Goal: Task Accomplishment & Management: Manage account settings

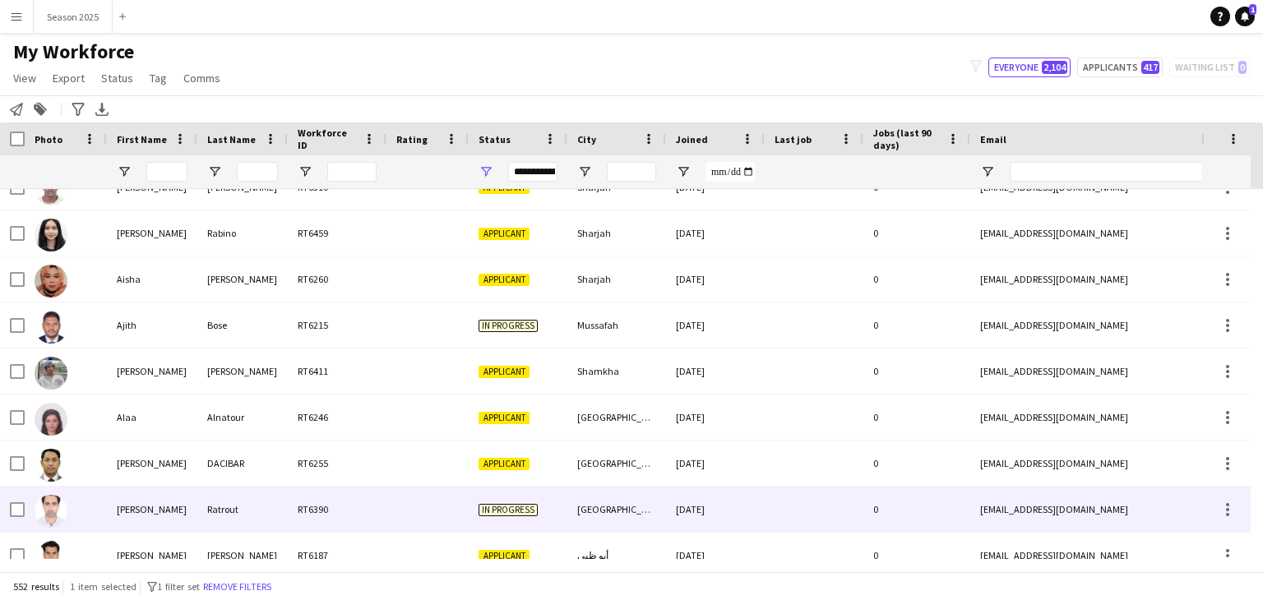
scroll to position [1645, 0]
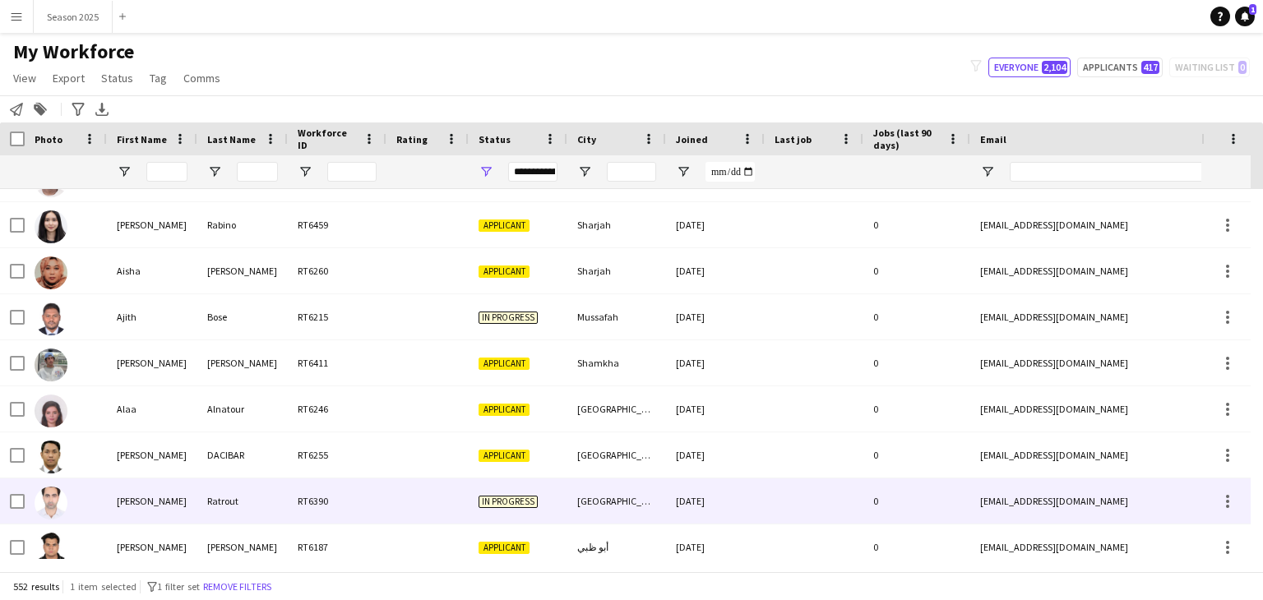
click at [57, 513] on img at bounding box center [51, 503] width 33 height 33
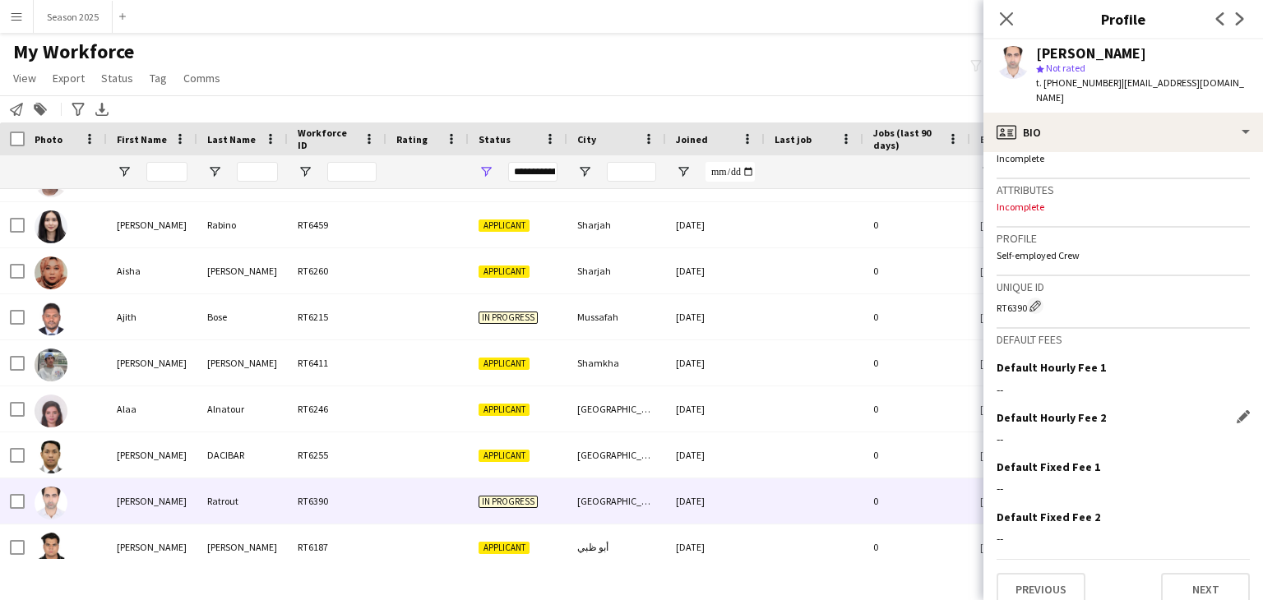
scroll to position [630, 0]
click at [1193, 572] on button "Next" at bounding box center [1205, 588] width 89 height 33
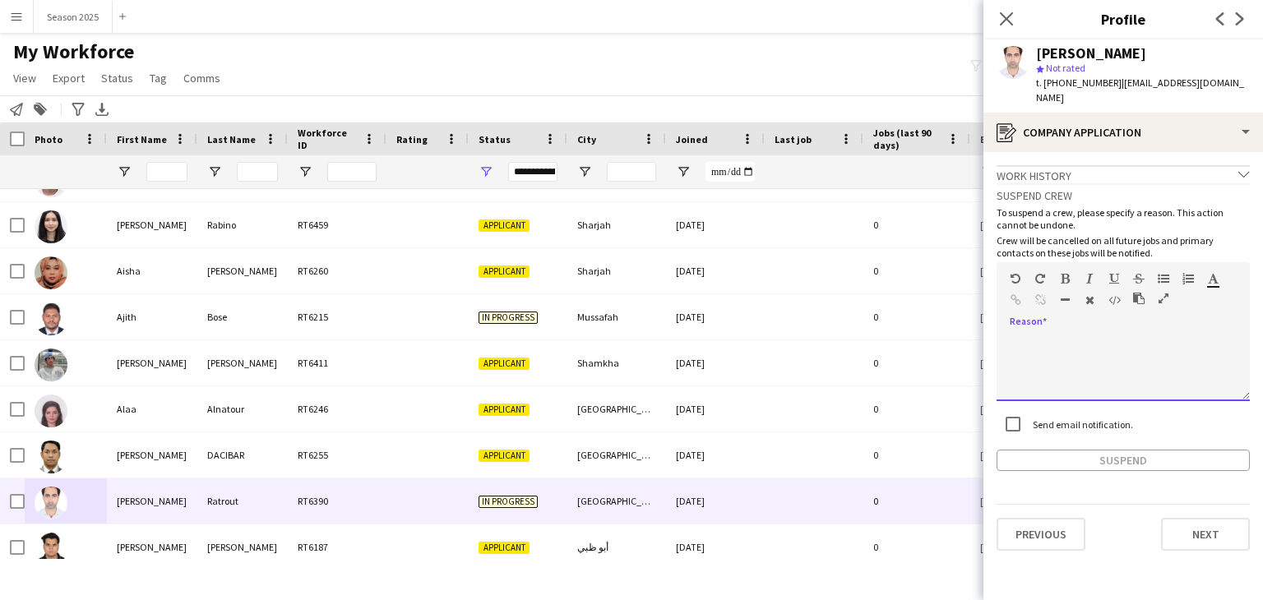
click at [1102, 336] on div at bounding box center [1123, 369] width 253 height 66
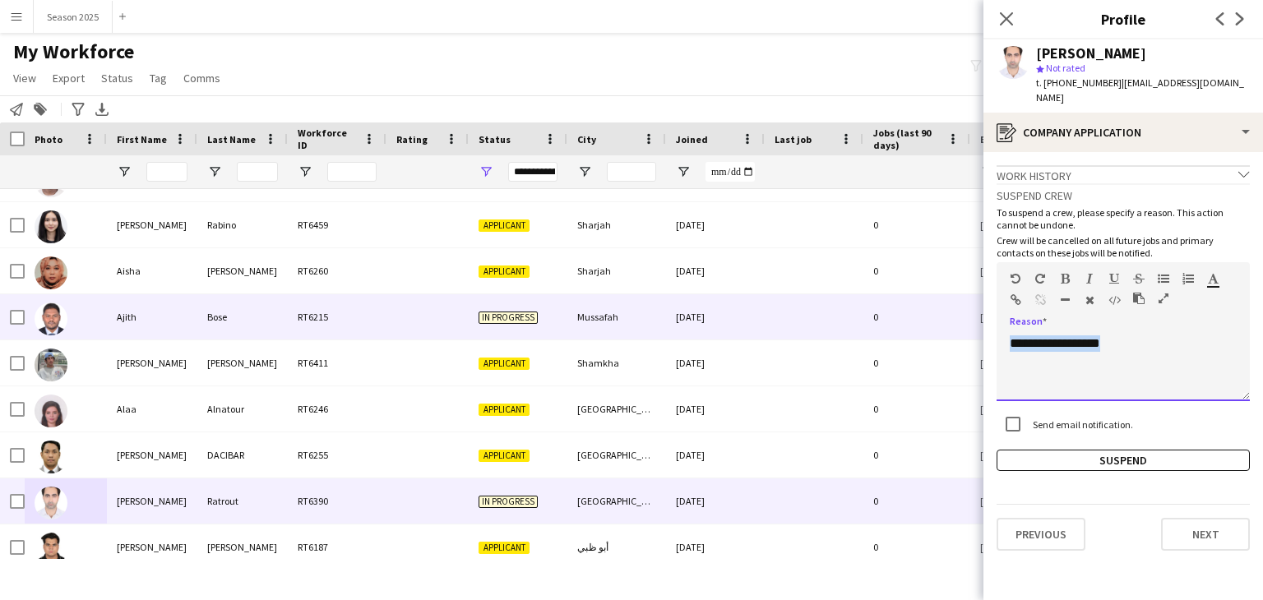
drag, startPoint x: 1082, startPoint y: 340, endPoint x: 974, endPoint y: 337, distance: 108.6
click at [974, 337] on body "Menu Boards Boards Boards All jobs Status Workforce Workforce My Workforce Recr…" at bounding box center [631, 300] width 1263 height 600
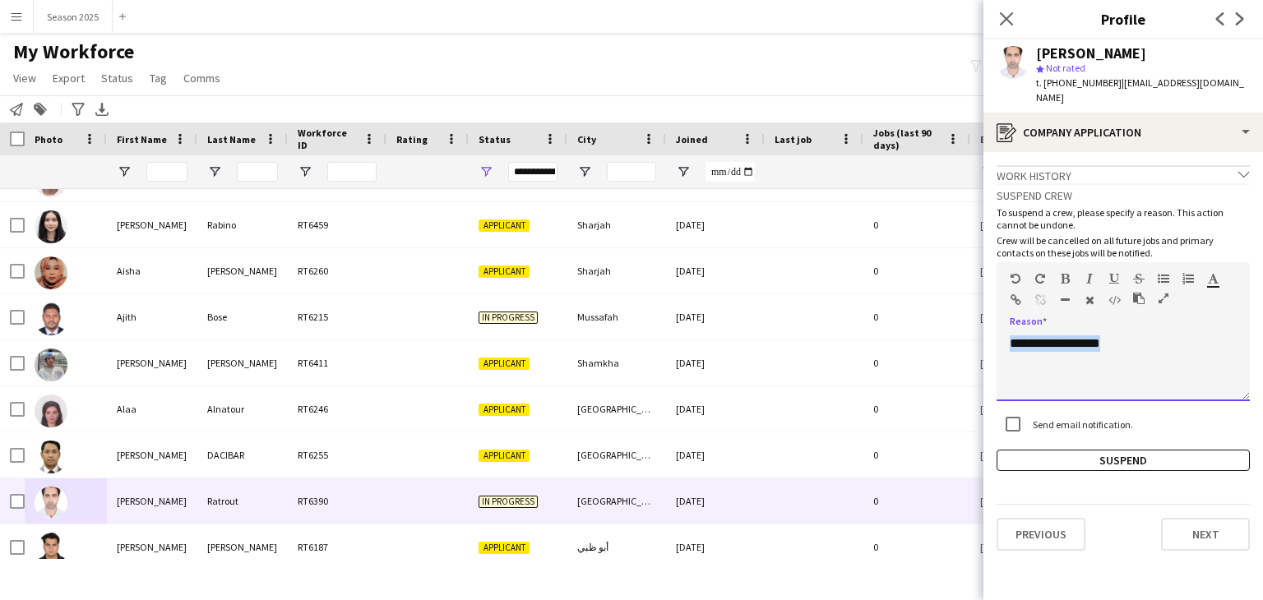
copy div "**********"
click at [1149, 450] on button "Suspend" at bounding box center [1123, 460] width 253 height 21
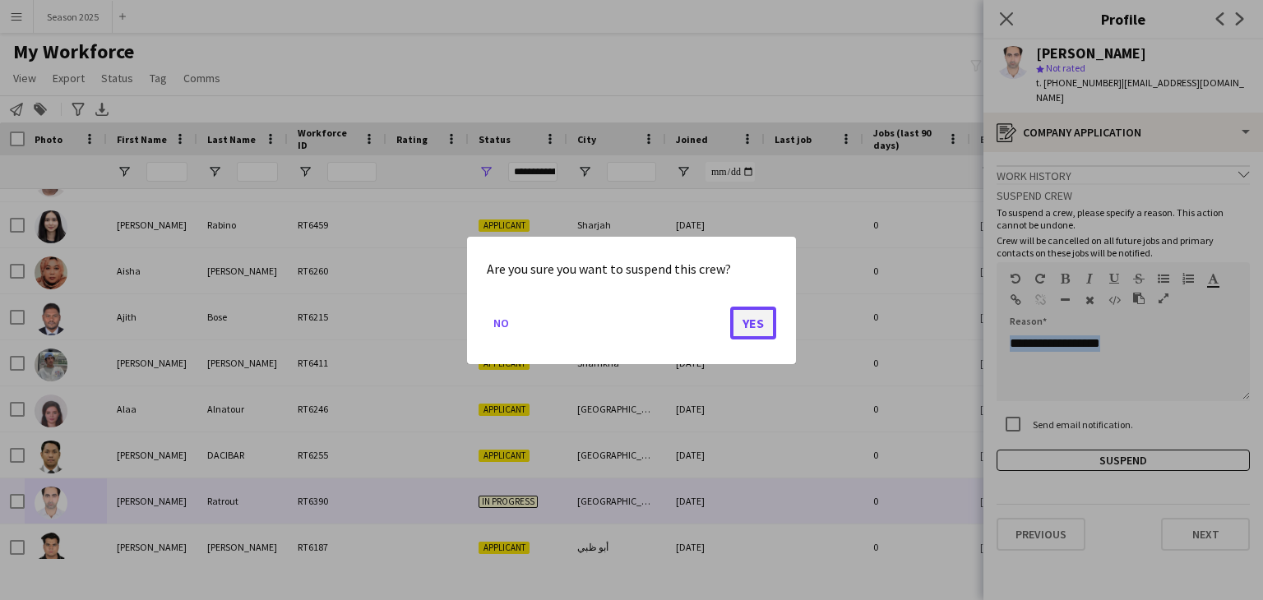
click at [753, 317] on button "Yes" at bounding box center [753, 322] width 46 height 33
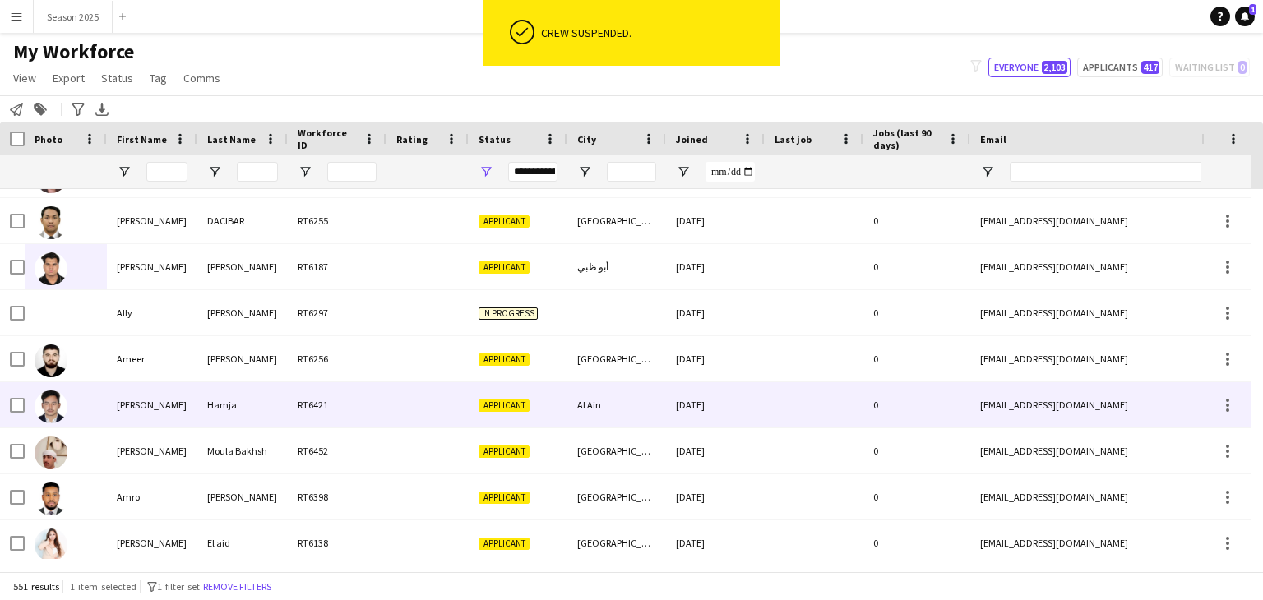
scroll to position [1892, 0]
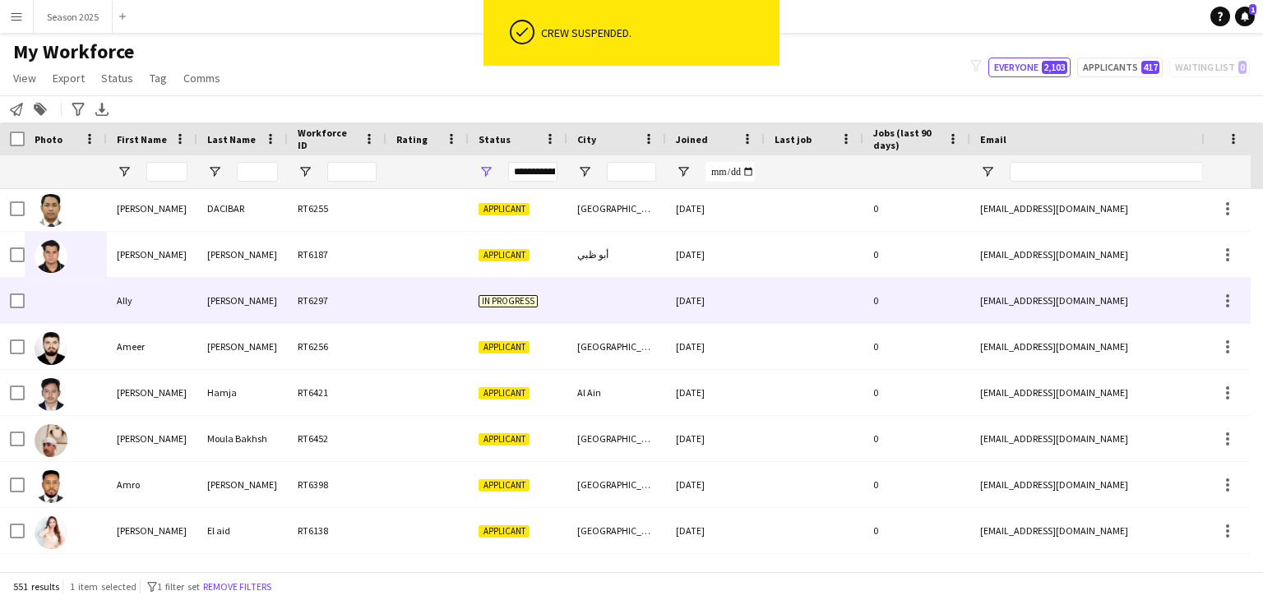
click at [80, 313] on div at bounding box center [66, 300] width 82 height 45
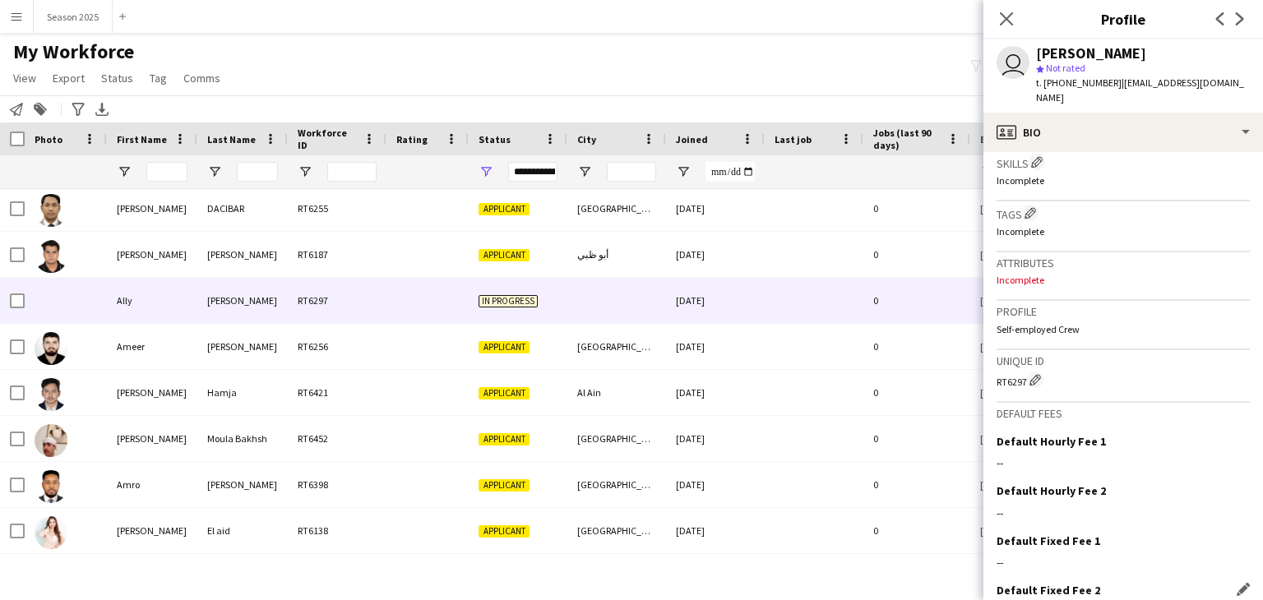
scroll to position [632, 0]
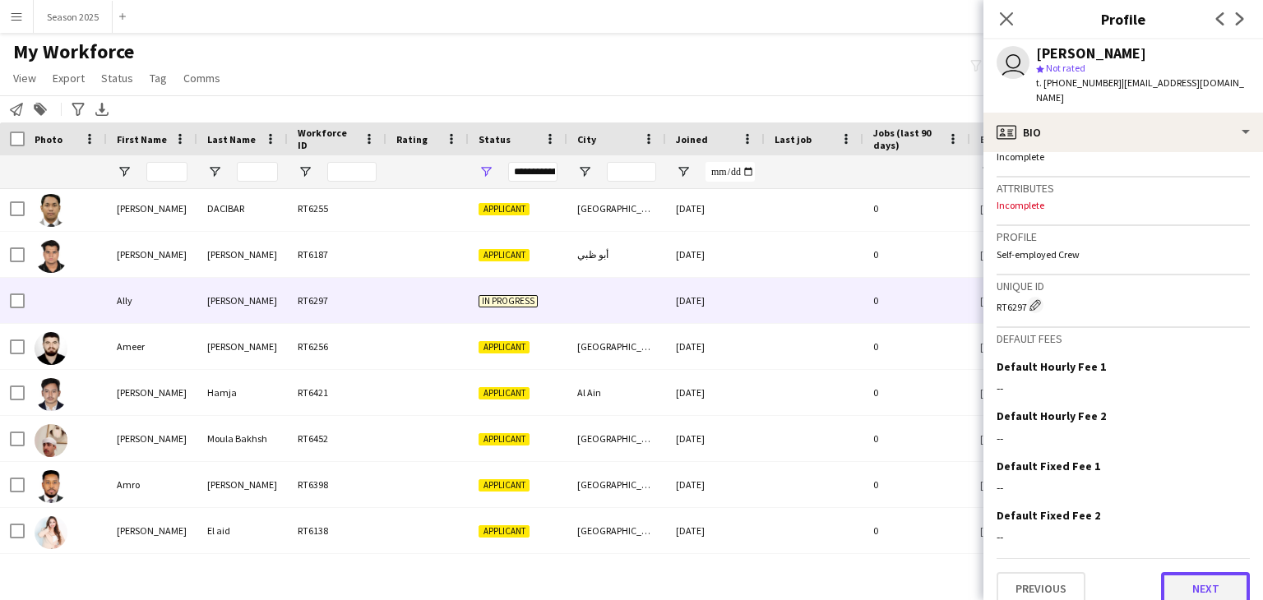
click at [1209, 572] on button "Next" at bounding box center [1205, 588] width 89 height 33
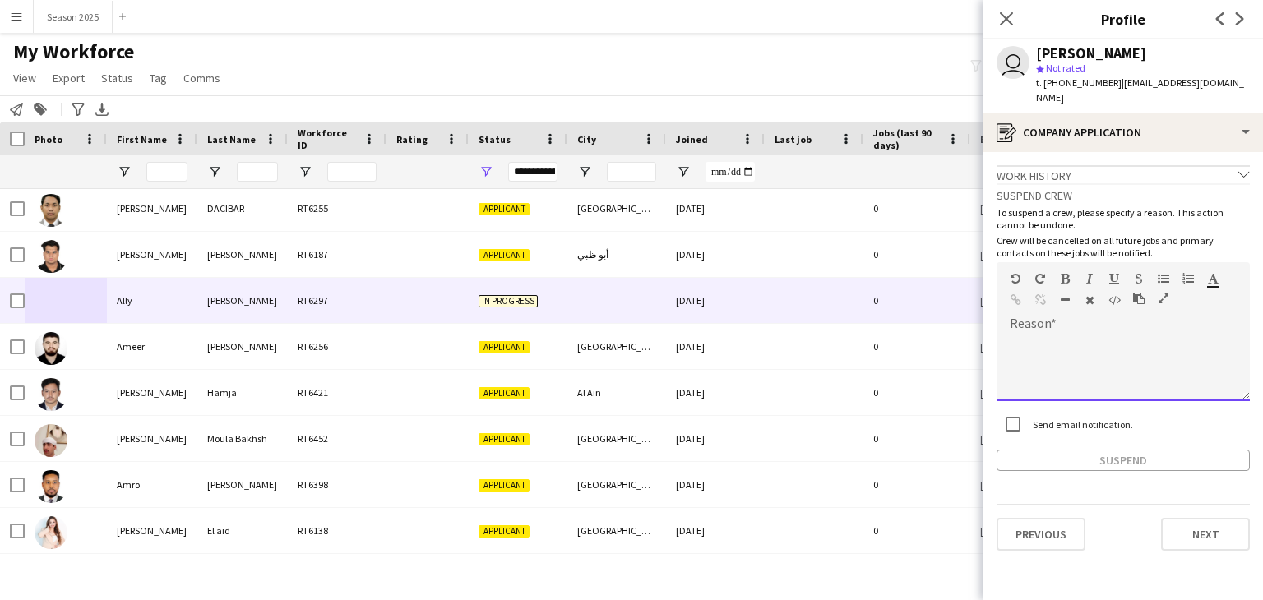
click at [1130, 336] on div at bounding box center [1123, 369] width 253 height 66
paste div
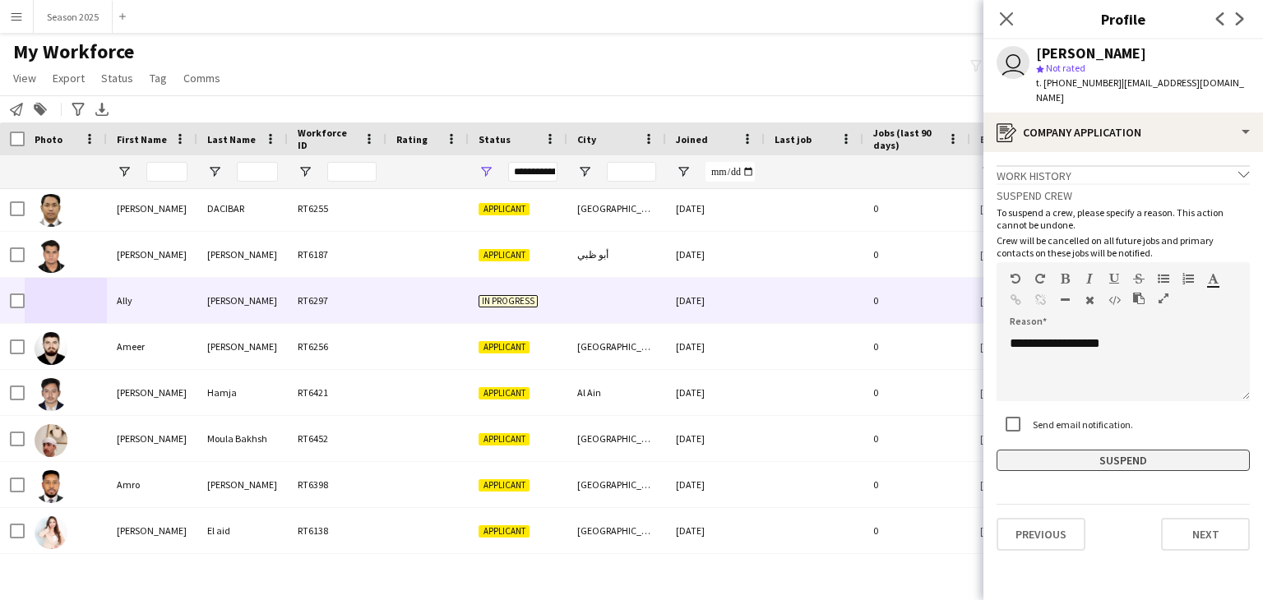
click at [1151, 450] on button "Suspend" at bounding box center [1123, 460] width 253 height 21
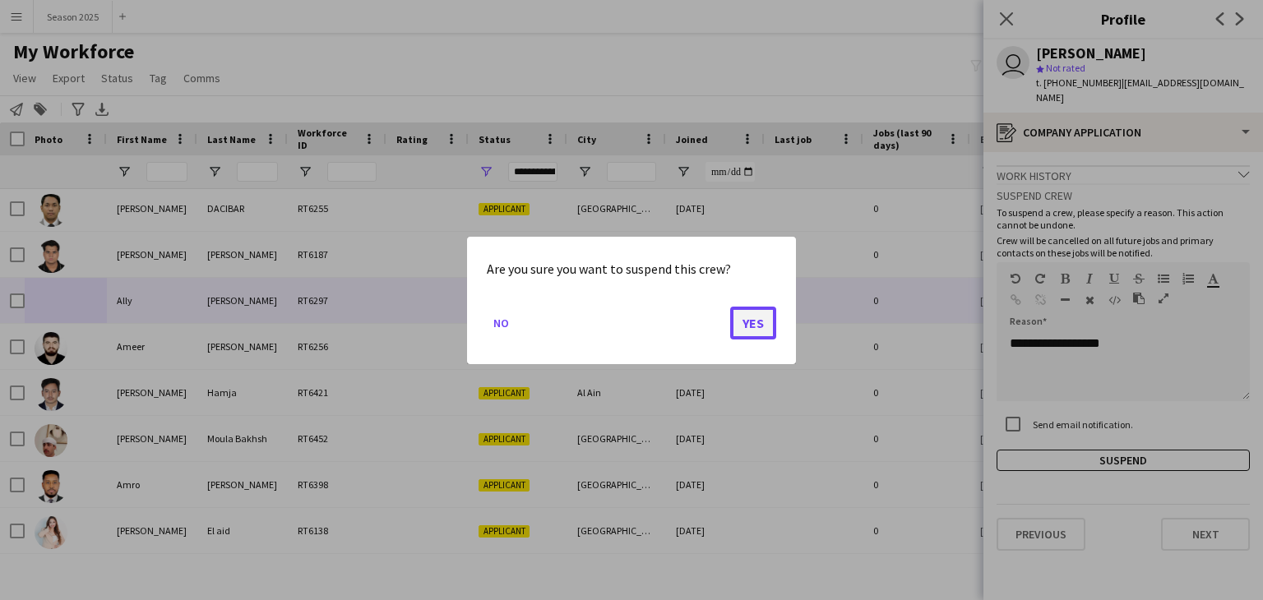
click at [762, 323] on button "Yes" at bounding box center [753, 322] width 46 height 33
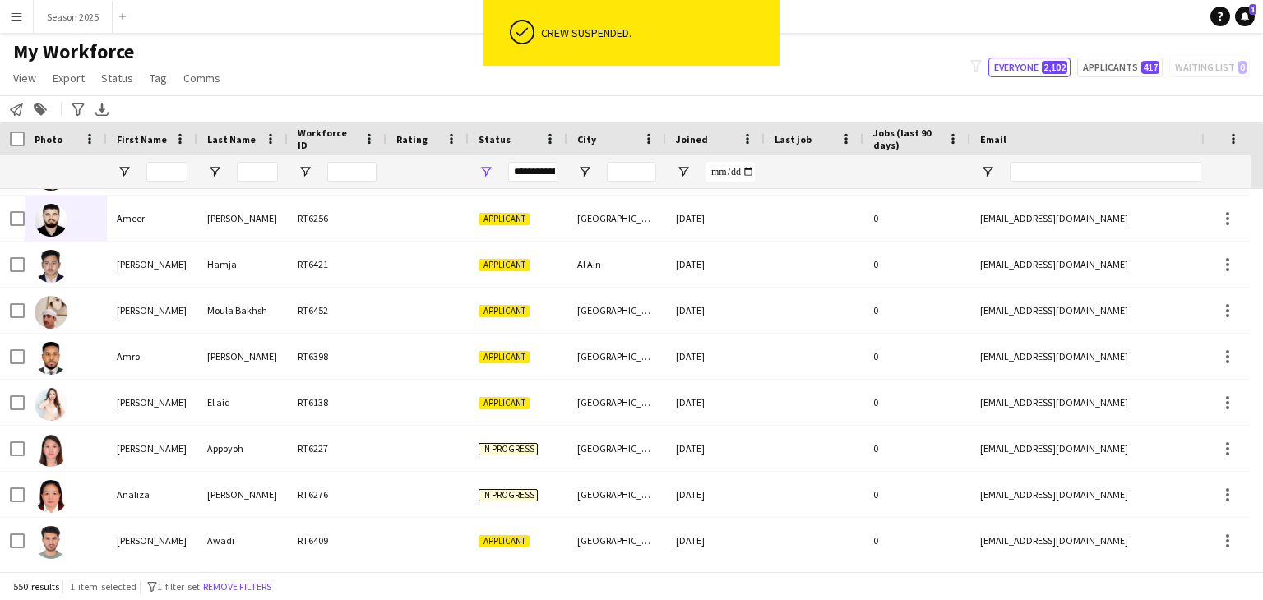
scroll to position [0, 0]
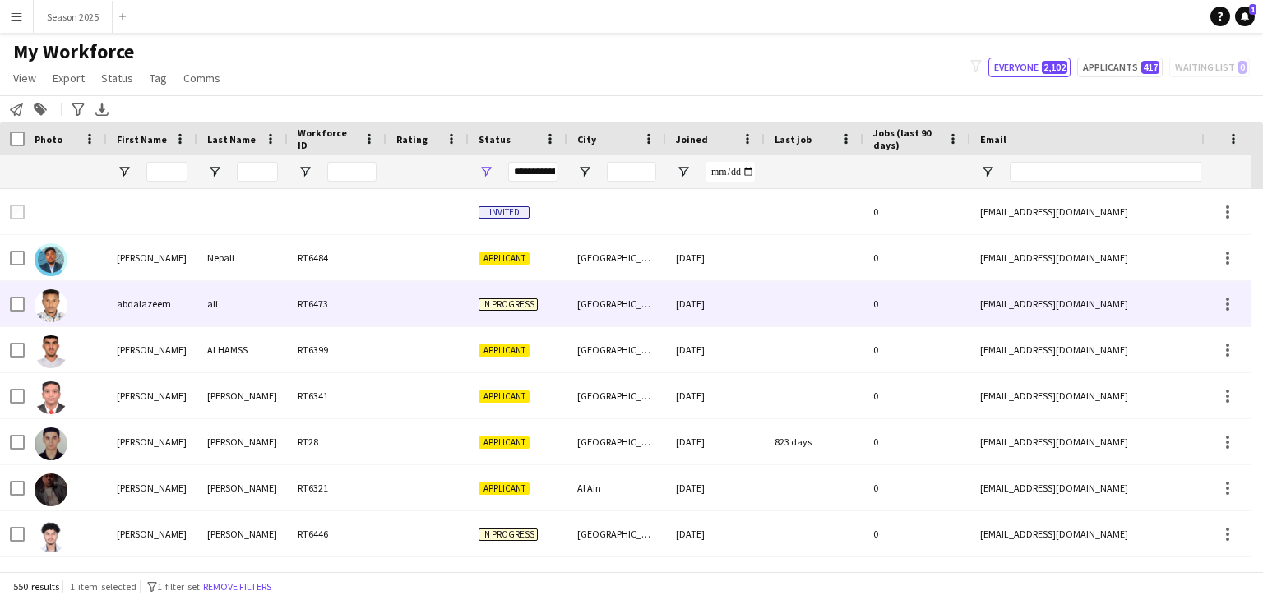
click at [52, 299] on img at bounding box center [51, 305] width 33 height 33
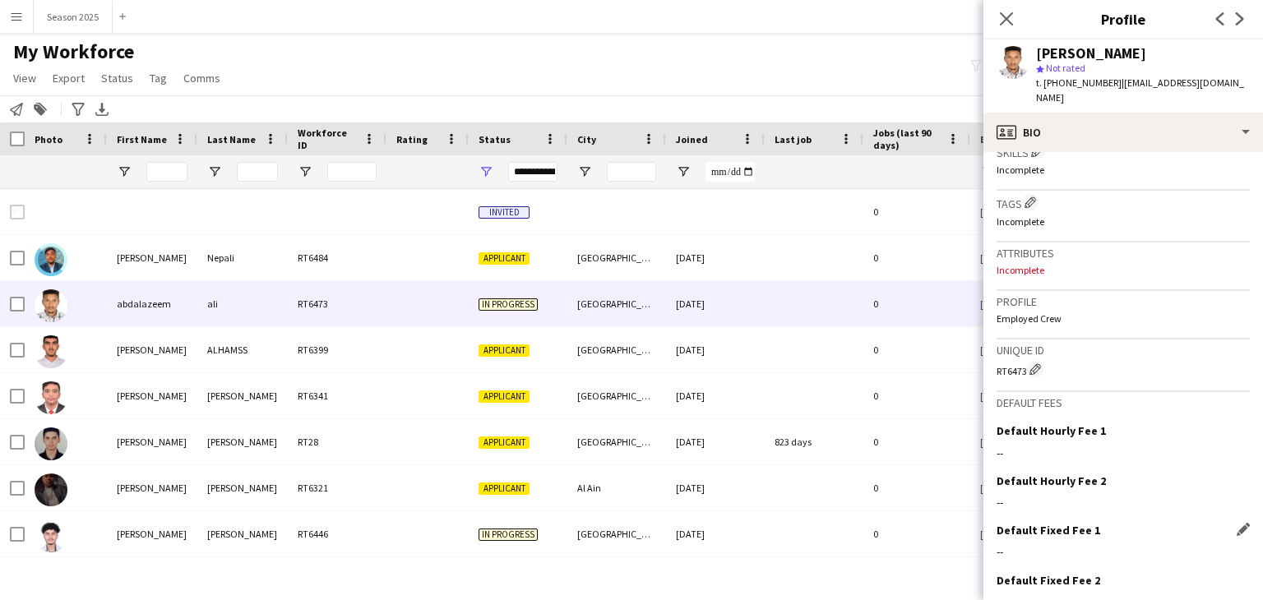
scroll to position [630, 0]
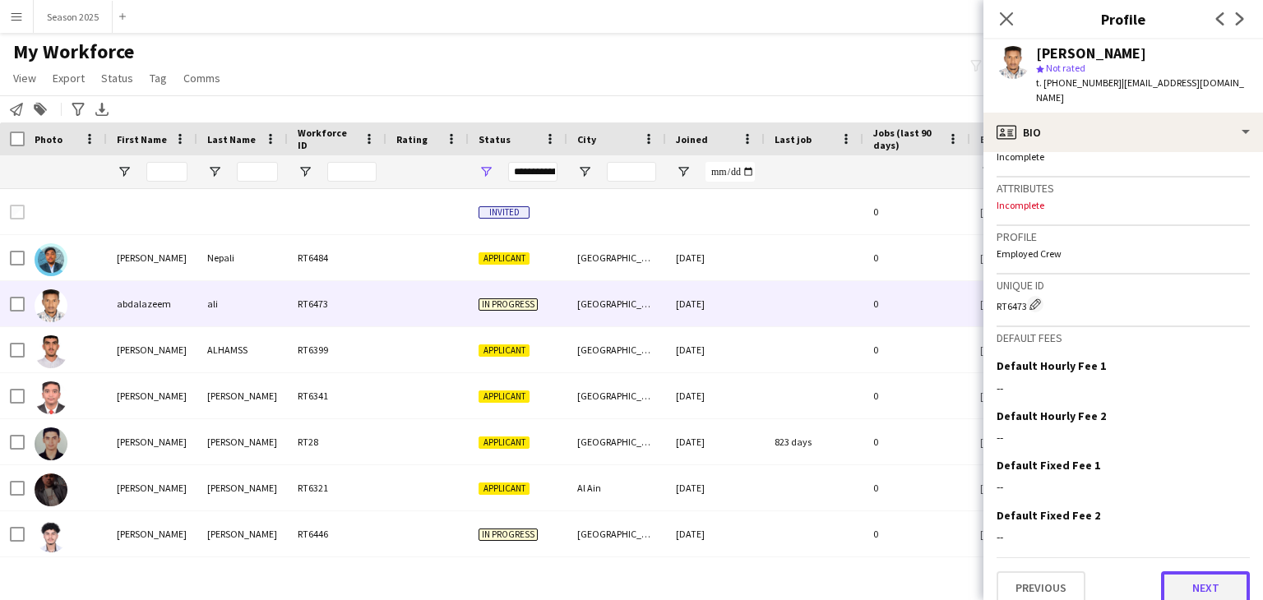
click at [1166, 573] on button "Next" at bounding box center [1205, 588] width 89 height 33
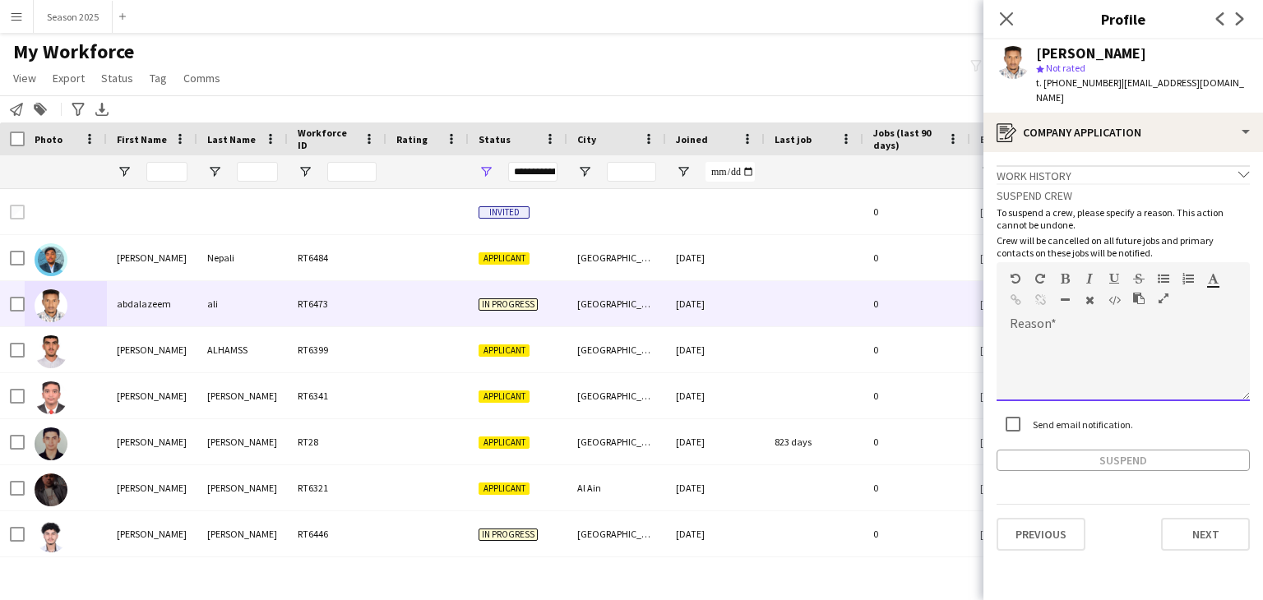
click at [1092, 336] on div at bounding box center [1123, 369] width 253 height 66
paste div
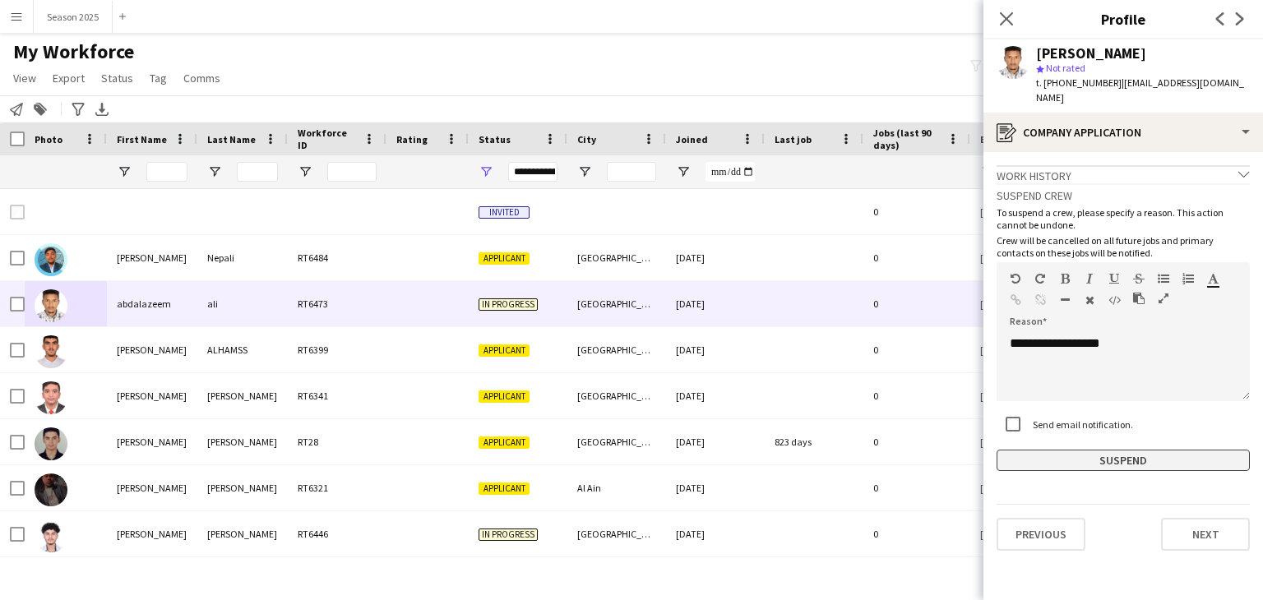
click at [1132, 450] on button "Suspend" at bounding box center [1123, 460] width 253 height 21
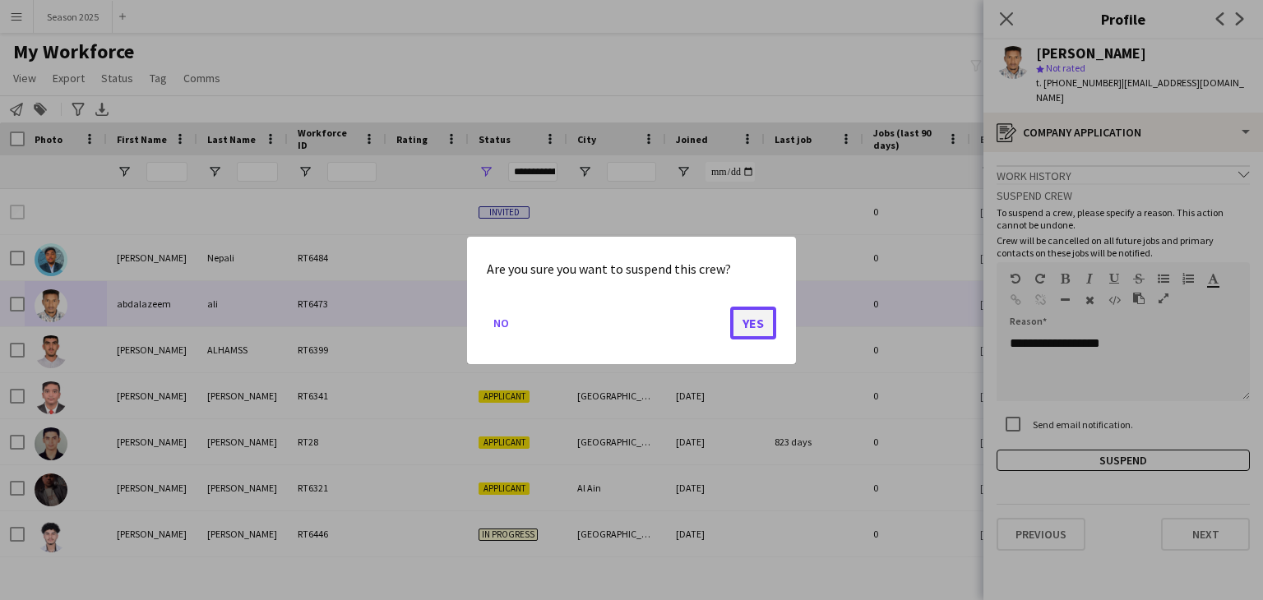
click at [766, 330] on button "Yes" at bounding box center [753, 322] width 46 height 33
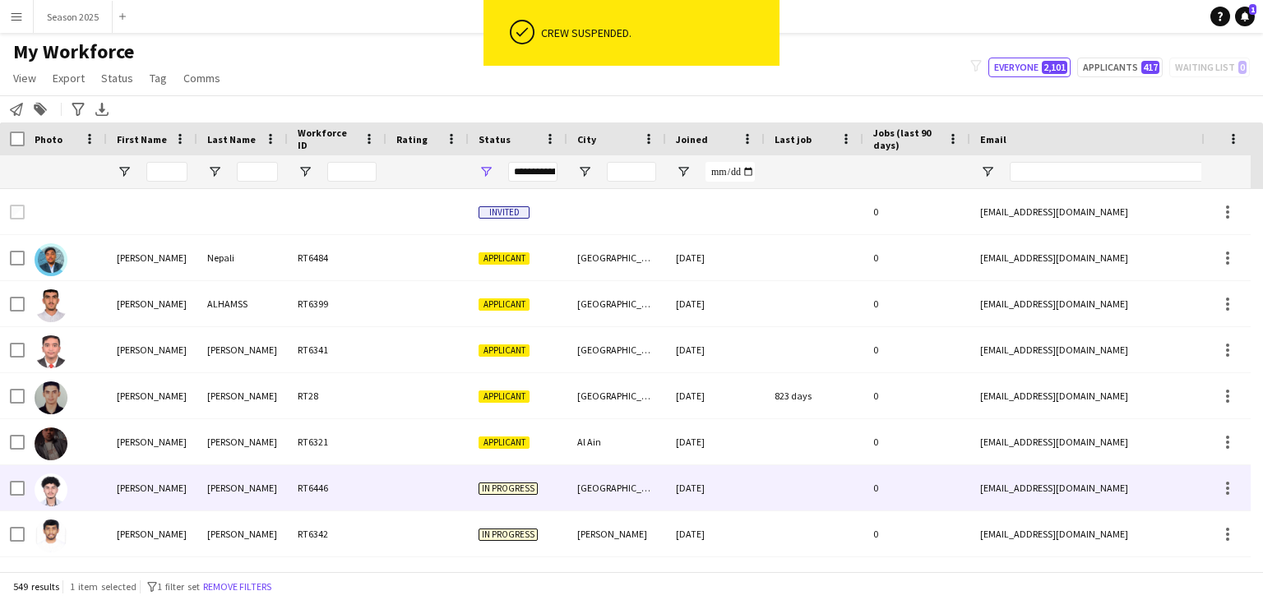
click at [132, 490] on div "[PERSON_NAME]" at bounding box center [152, 487] width 90 height 45
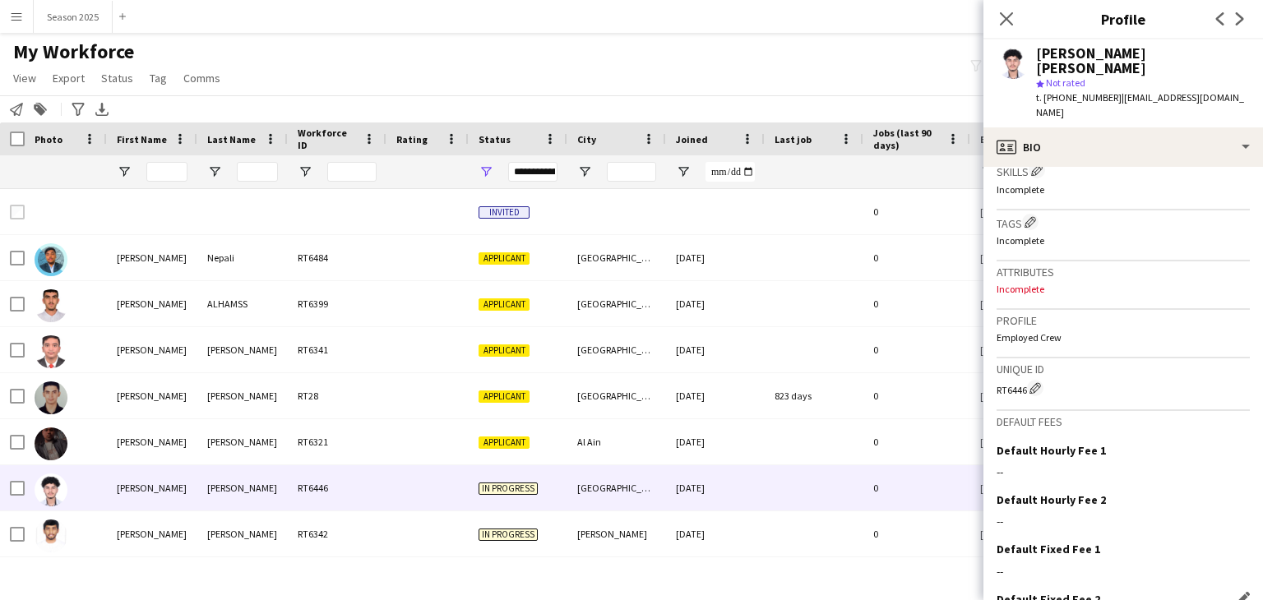
scroll to position [645, 0]
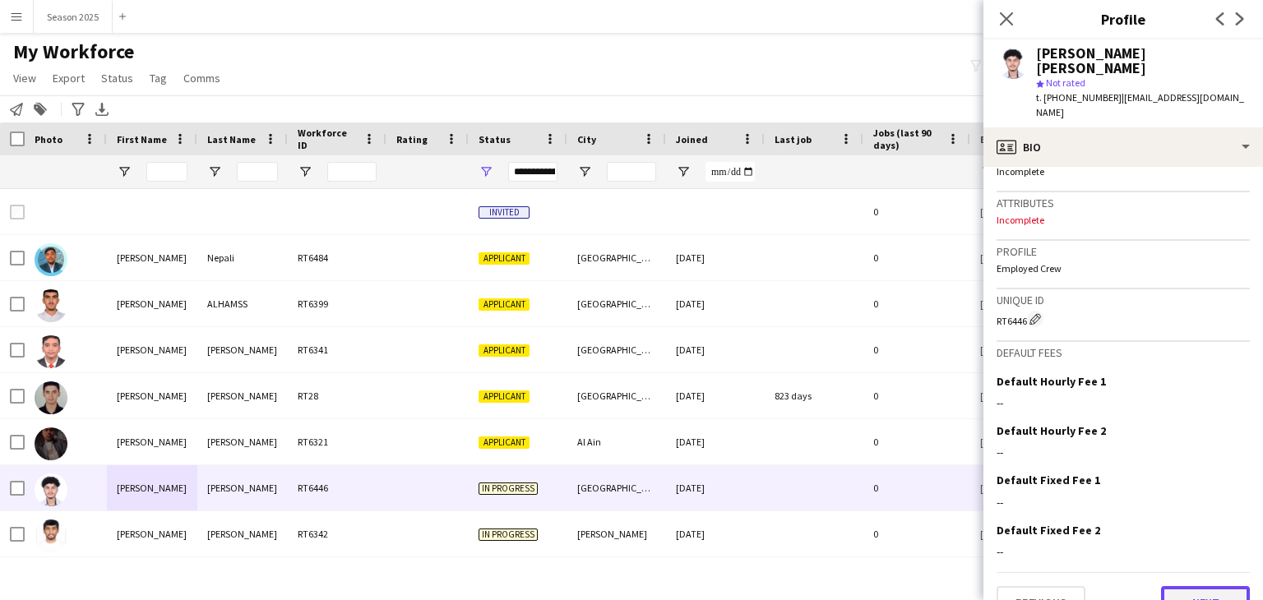
click at [1175, 586] on button "Next" at bounding box center [1205, 602] width 89 height 33
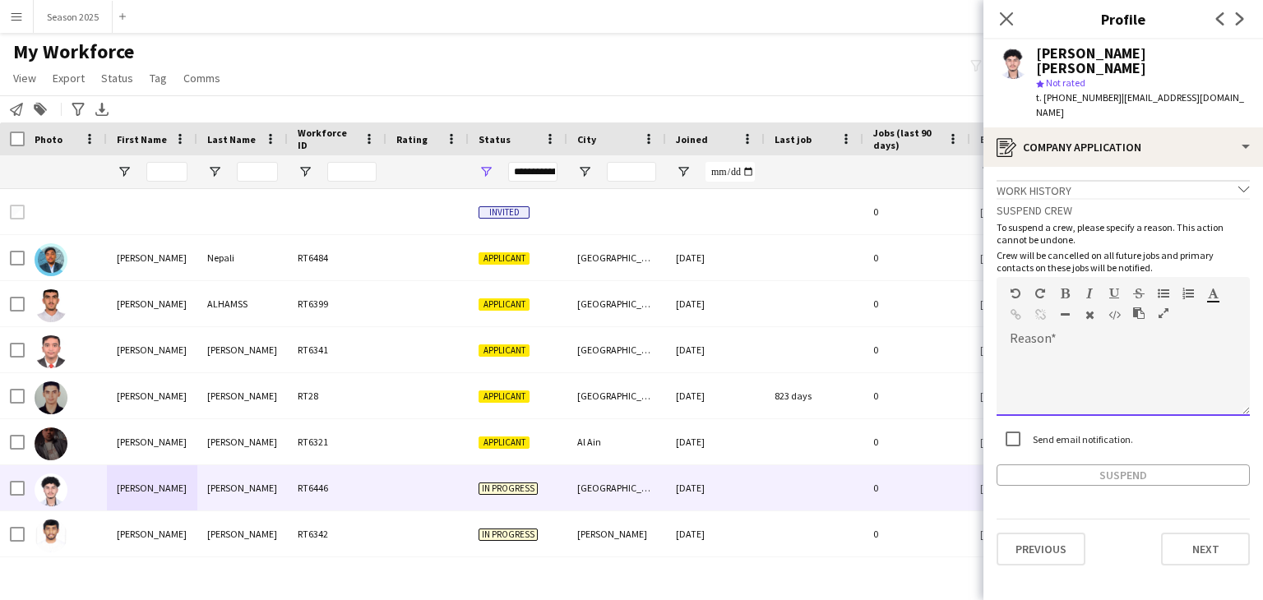
click at [1102, 339] on div at bounding box center [1123, 377] width 253 height 77
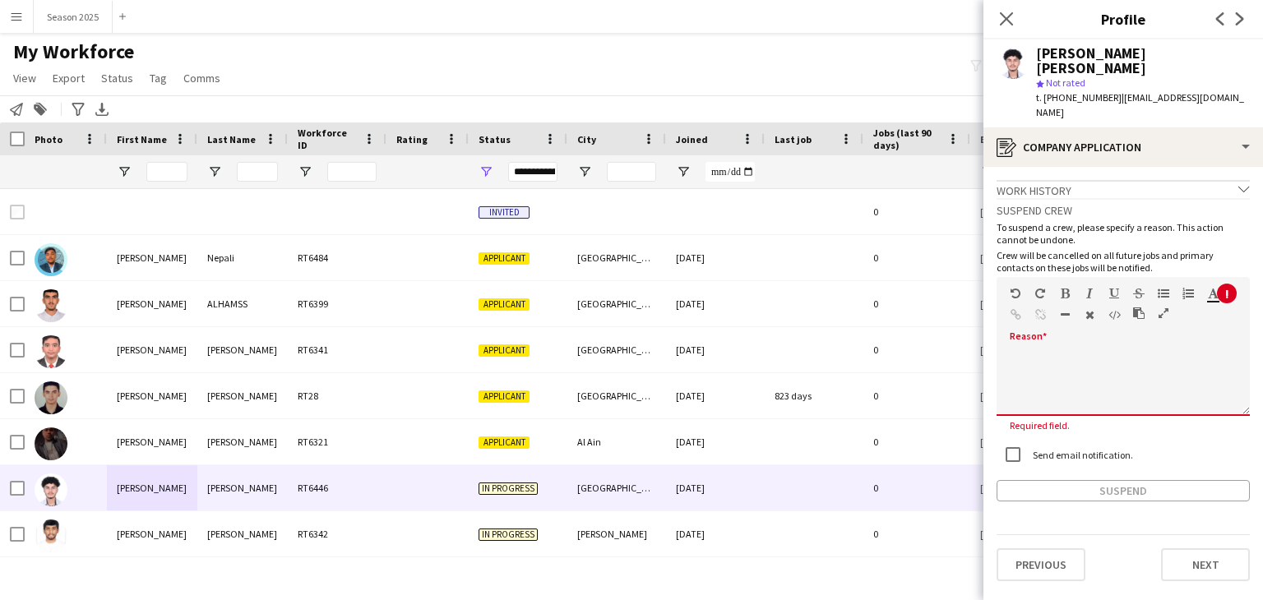
paste div
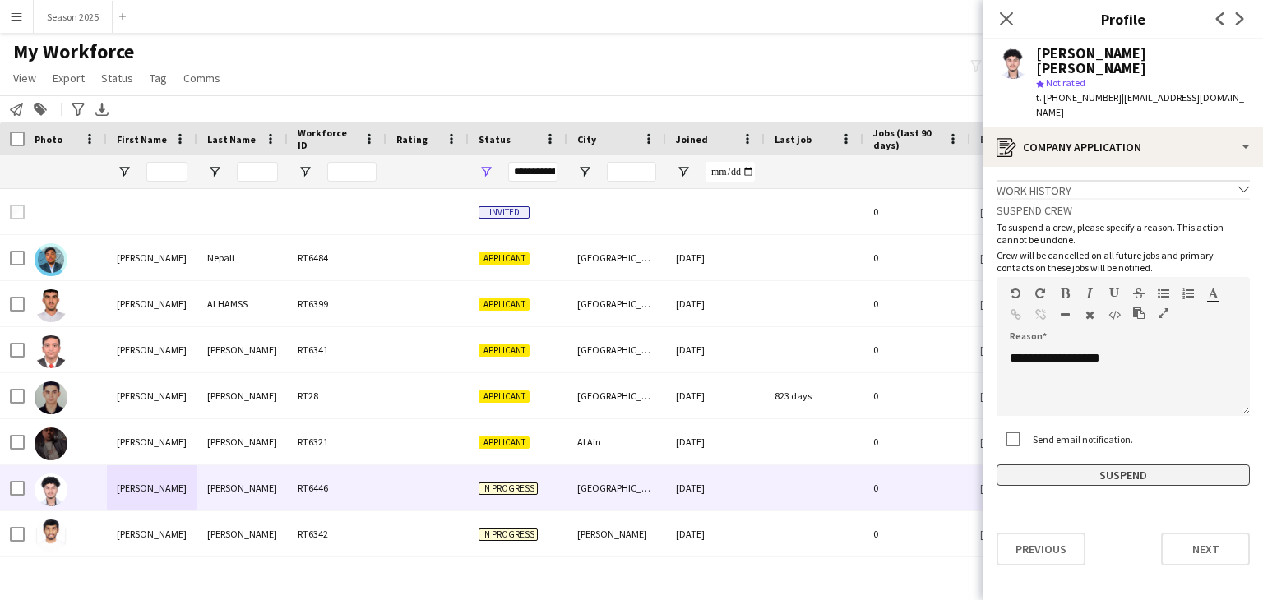
click at [1156, 465] on button "Suspend" at bounding box center [1123, 475] width 253 height 21
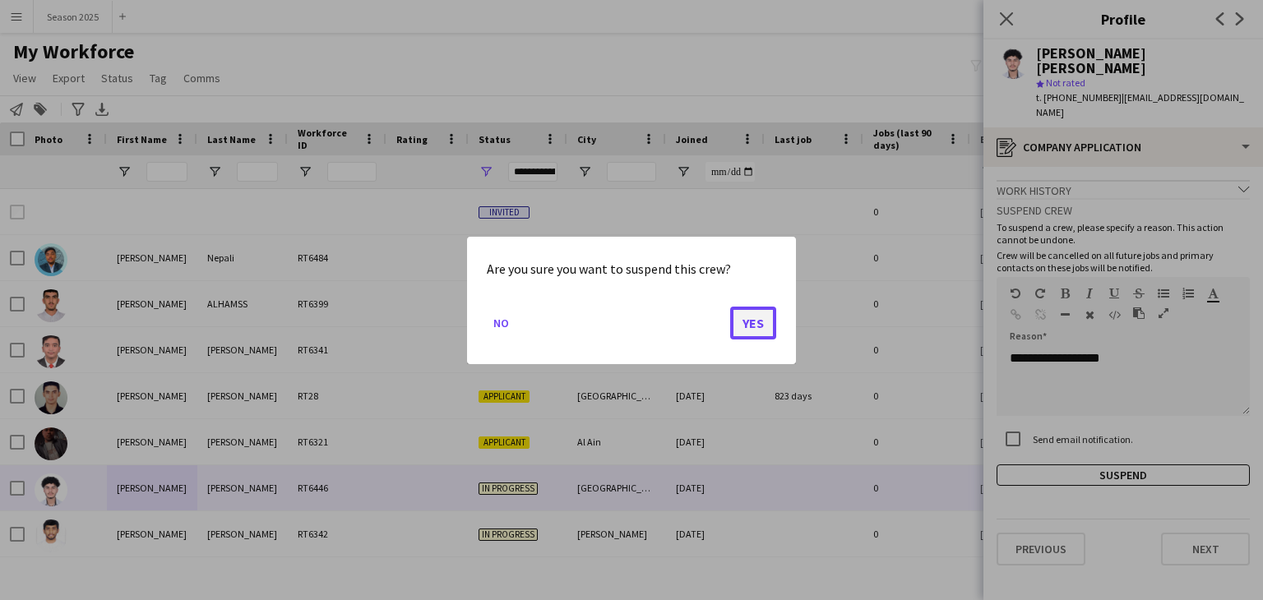
click at [763, 320] on button "Yes" at bounding box center [753, 322] width 46 height 33
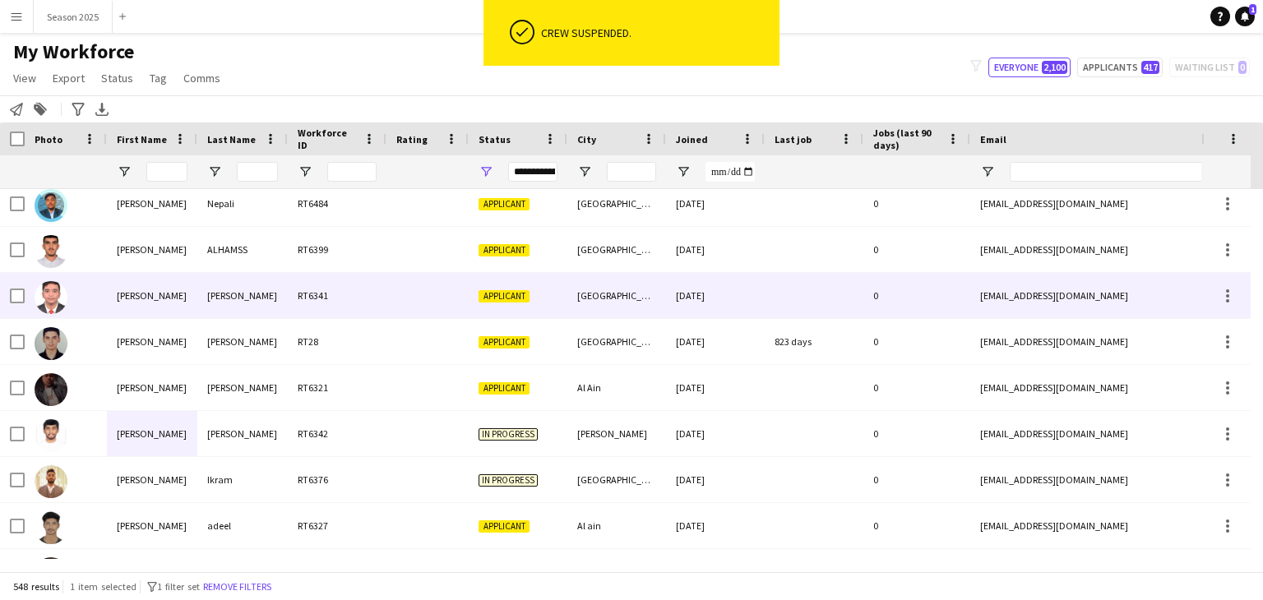
scroll to position [89, 0]
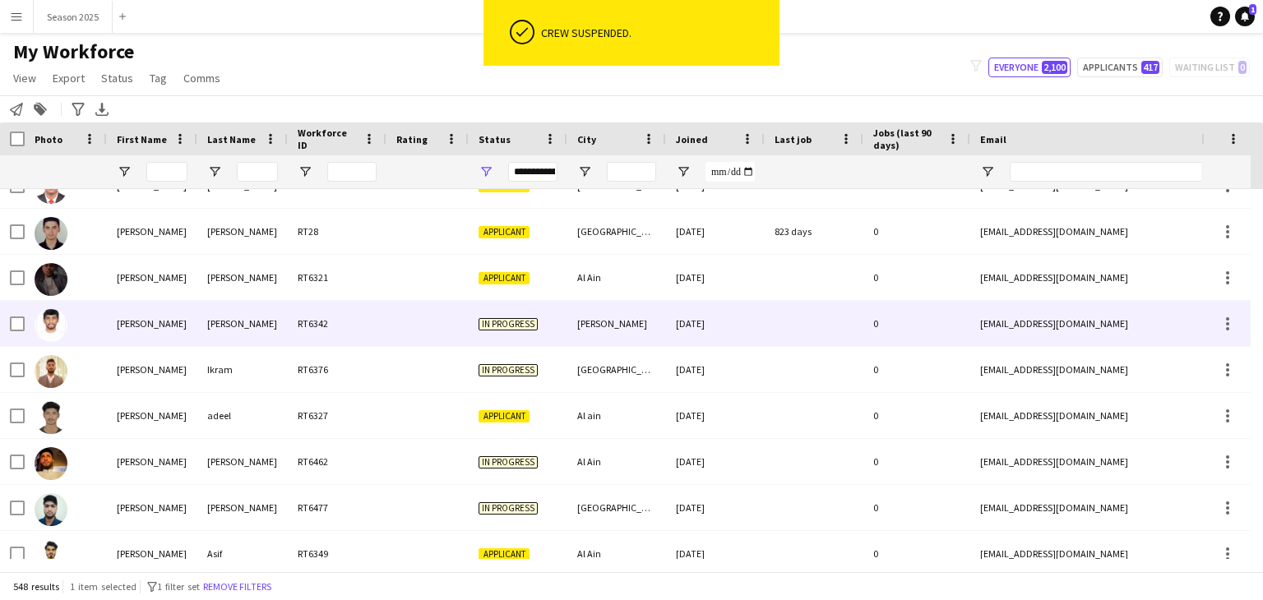
click at [112, 335] on div "[PERSON_NAME]" at bounding box center [152, 323] width 90 height 45
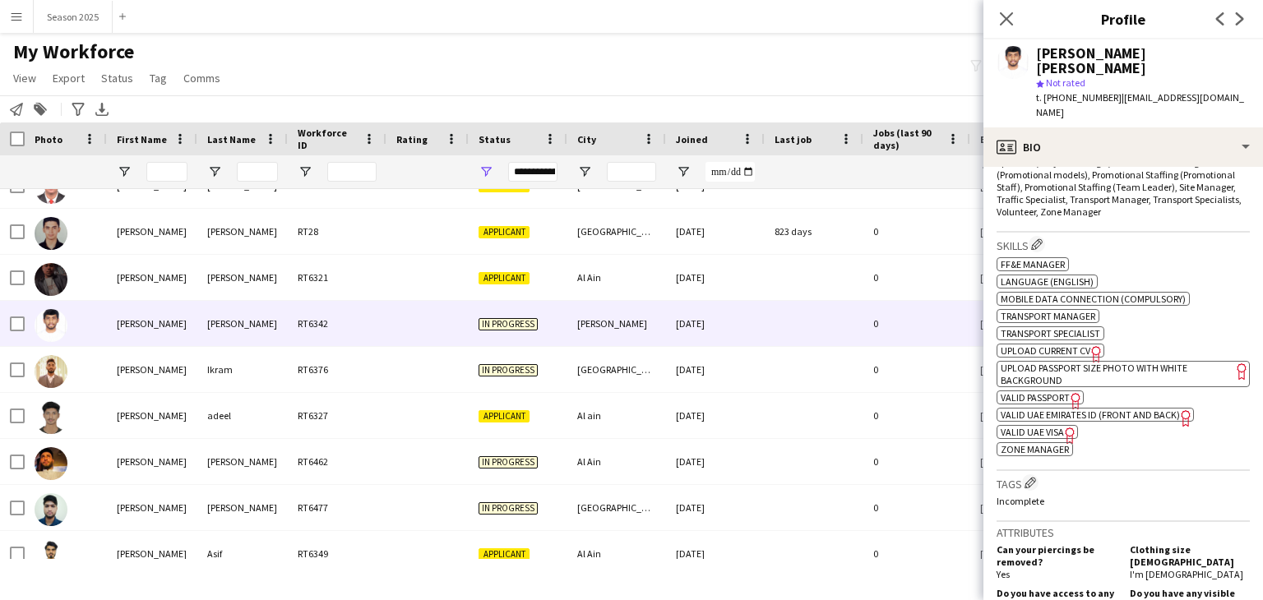
click at [1066, 345] on span "UPLOAD CURRENT CV" at bounding box center [1046, 351] width 90 height 12
click at [1059, 362] on span "UPLOAD PASSPORT SIZE PHOTO WITH WHITE BACKGROUND" at bounding box center [1094, 374] width 187 height 25
click at [1049, 391] on span "VALID PASSPORT" at bounding box center [1035, 397] width 69 height 12
click at [1066, 409] on span "VALID UAE EMIRATES ID (FRONT AND BACK)" at bounding box center [1090, 415] width 179 height 12
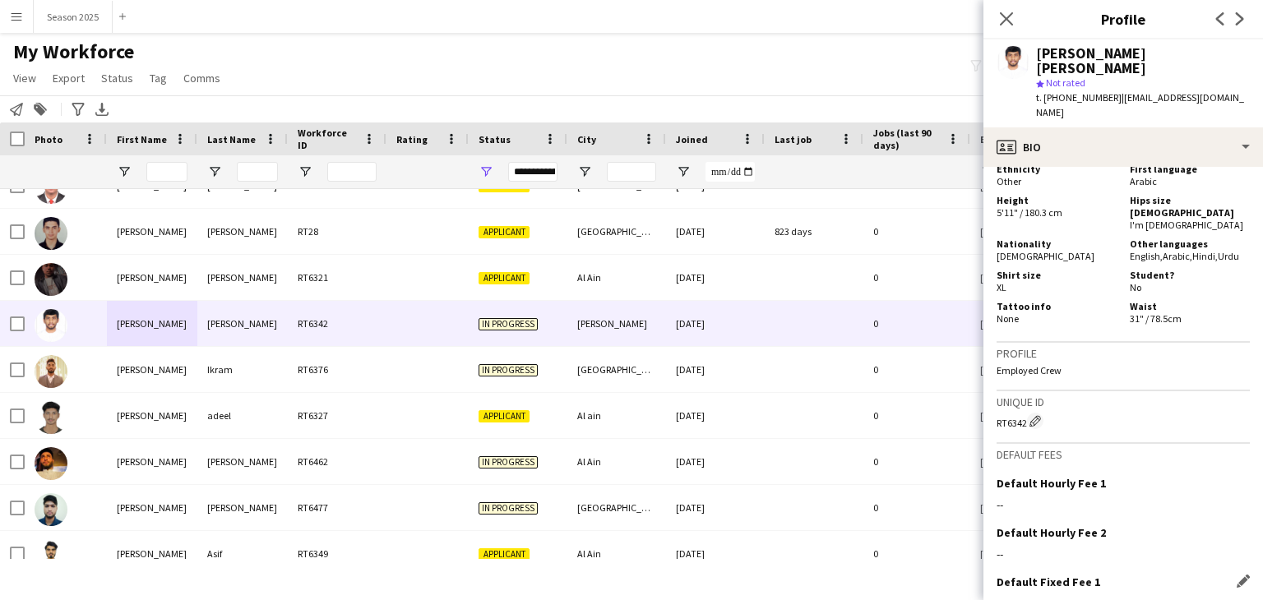
scroll to position [1194, 0]
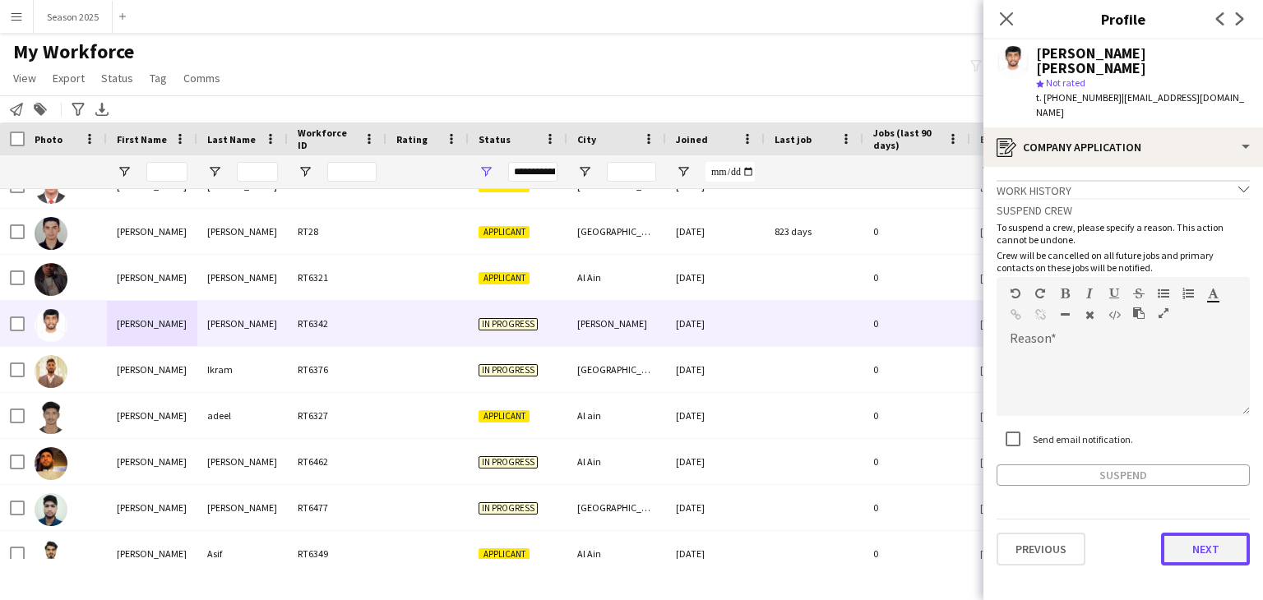
click at [1230, 533] on button "Next" at bounding box center [1205, 549] width 89 height 33
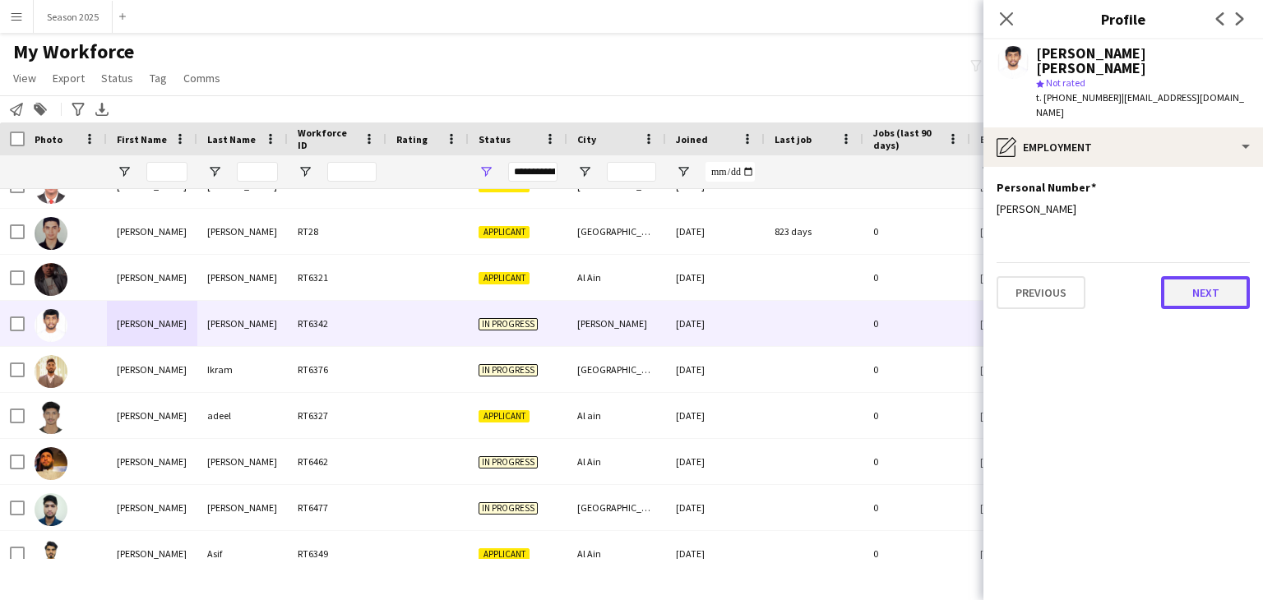
click at [1188, 276] on button "Next" at bounding box center [1205, 292] width 89 height 33
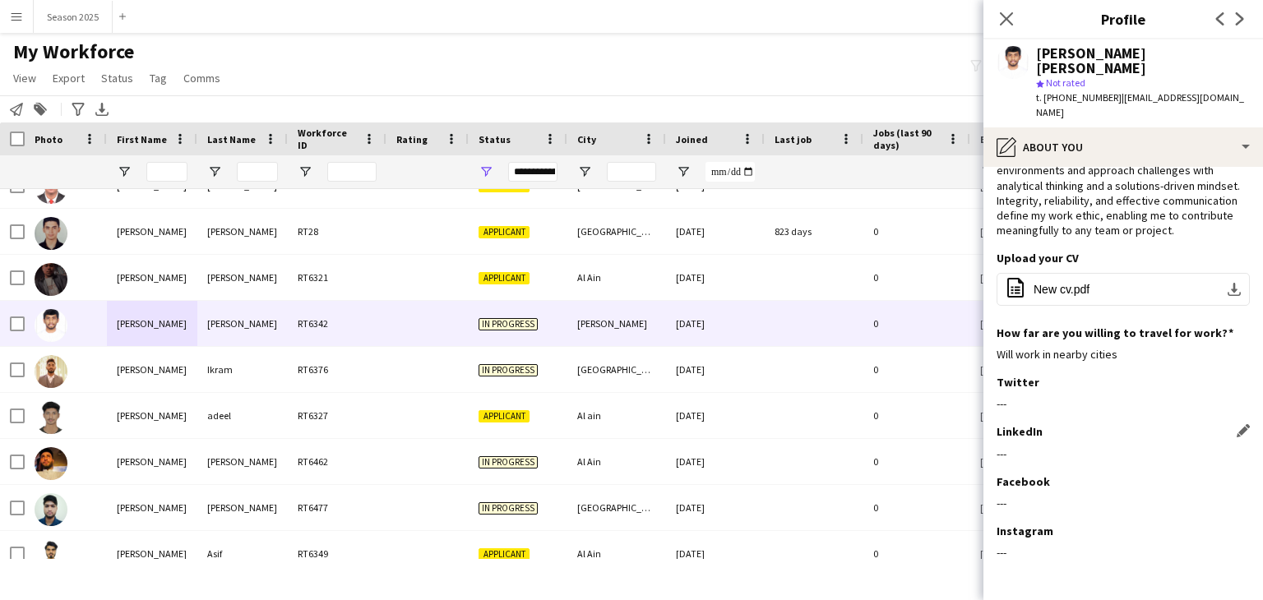
scroll to position [134, 0]
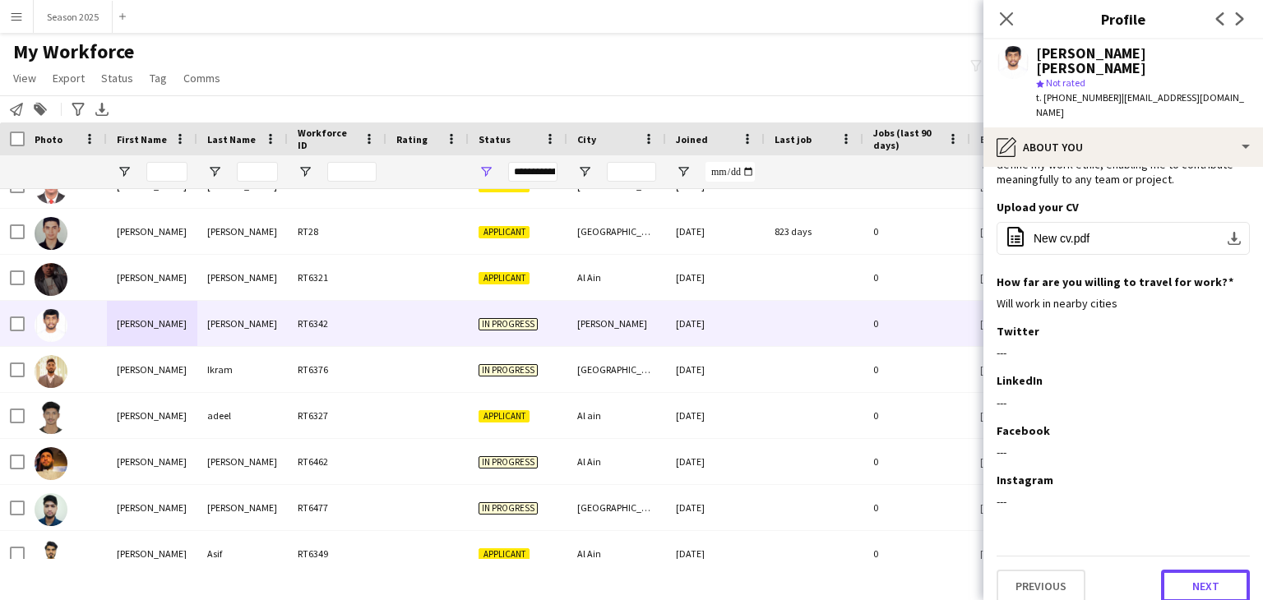
click at [1181, 570] on button "Next" at bounding box center [1205, 586] width 89 height 33
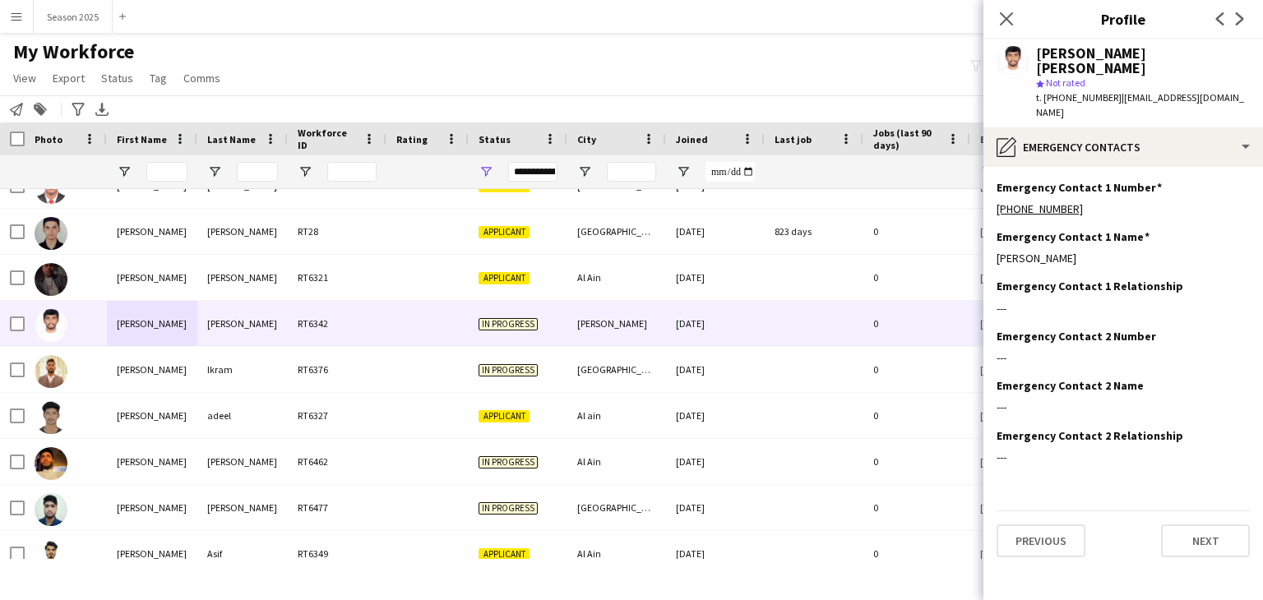
scroll to position [0, 0]
click at [1199, 525] on button "Next" at bounding box center [1205, 541] width 89 height 33
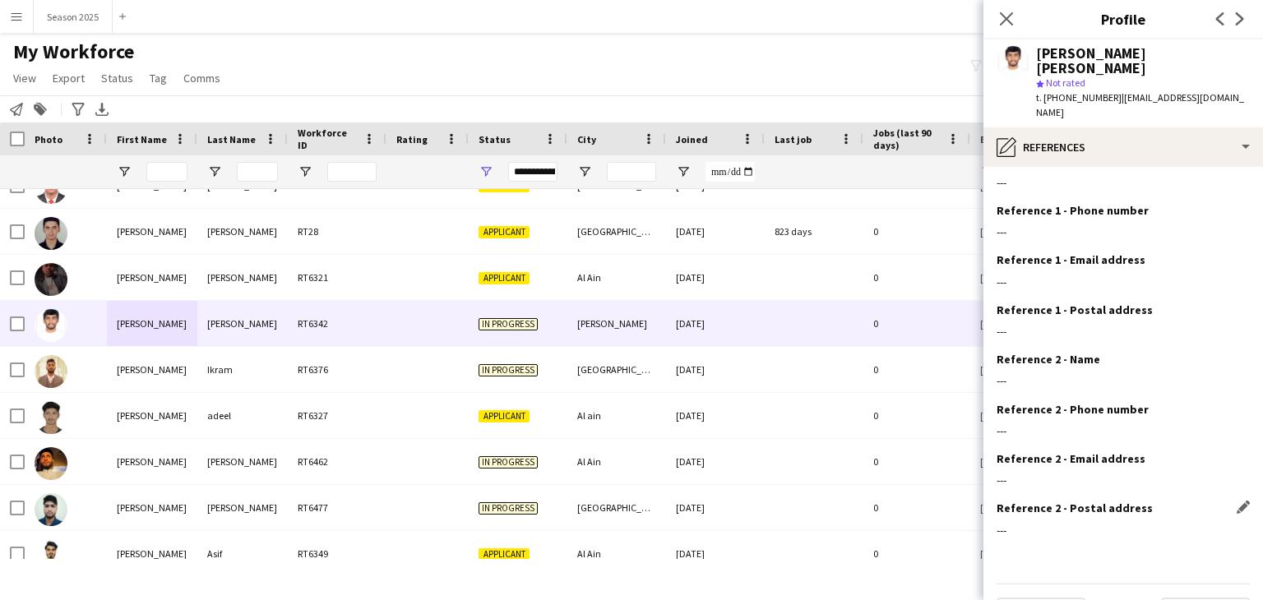
scroll to position [39, 0]
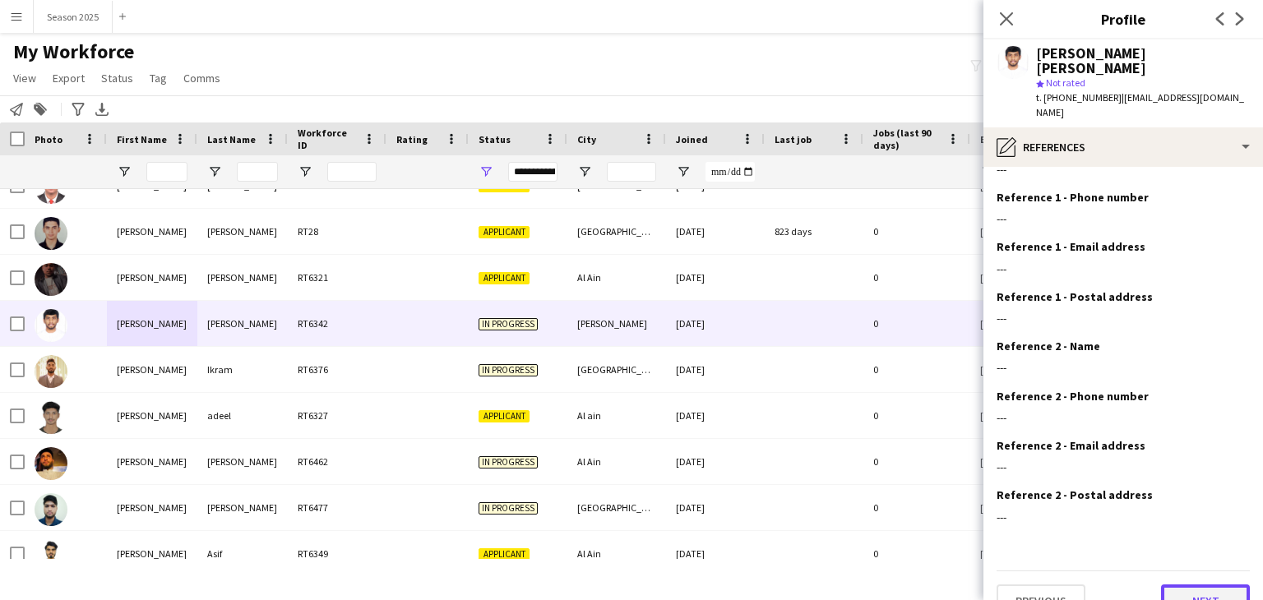
click at [1192, 585] on button "Next" at bounding box center [1205, 601] width 89 height 33
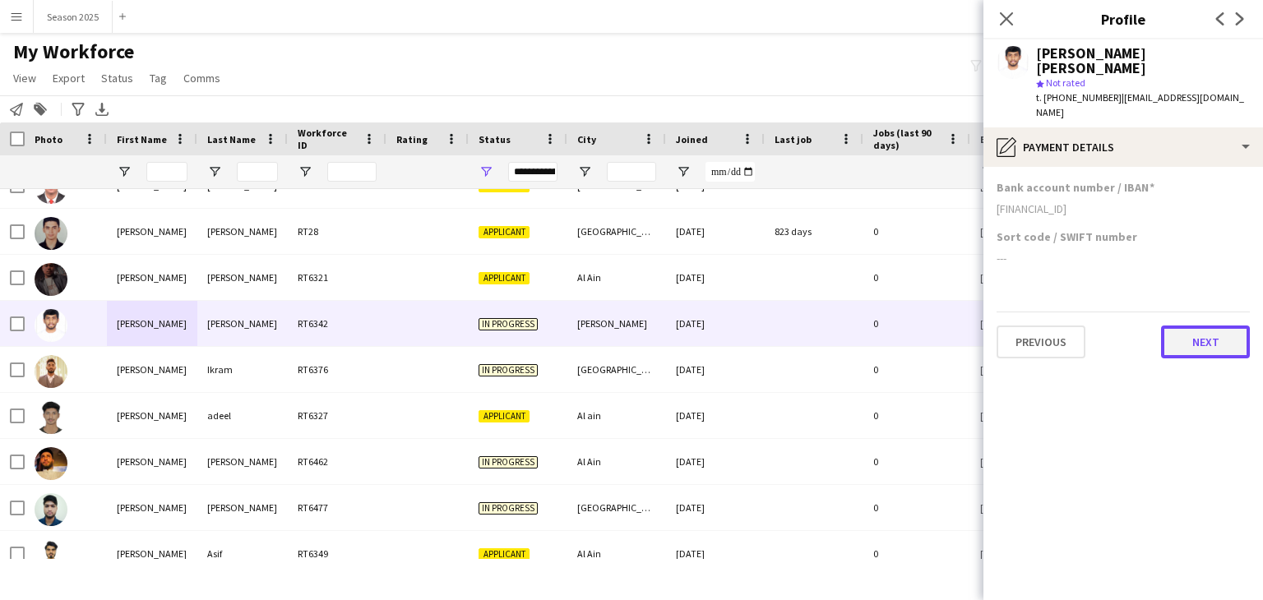
click at [1183, 326] on button "Next" at bounding box center [1205, 342] width 89 height 33
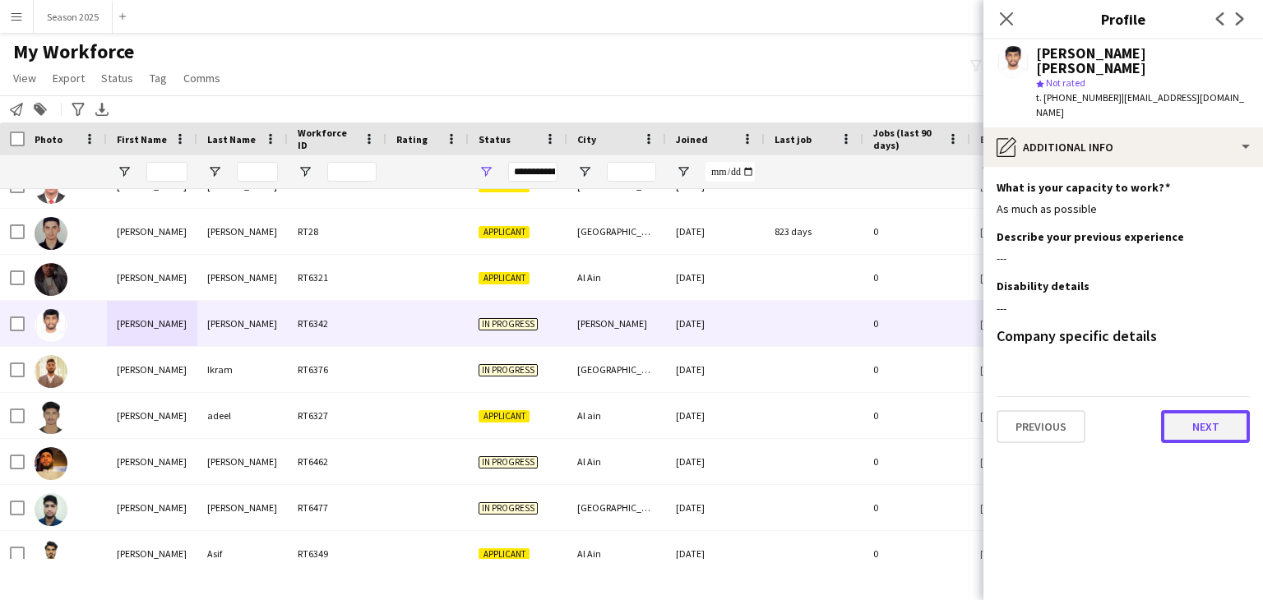
click at [1164, 410] on button "Next" at bounding box center [1205, 426] width 89 height 33
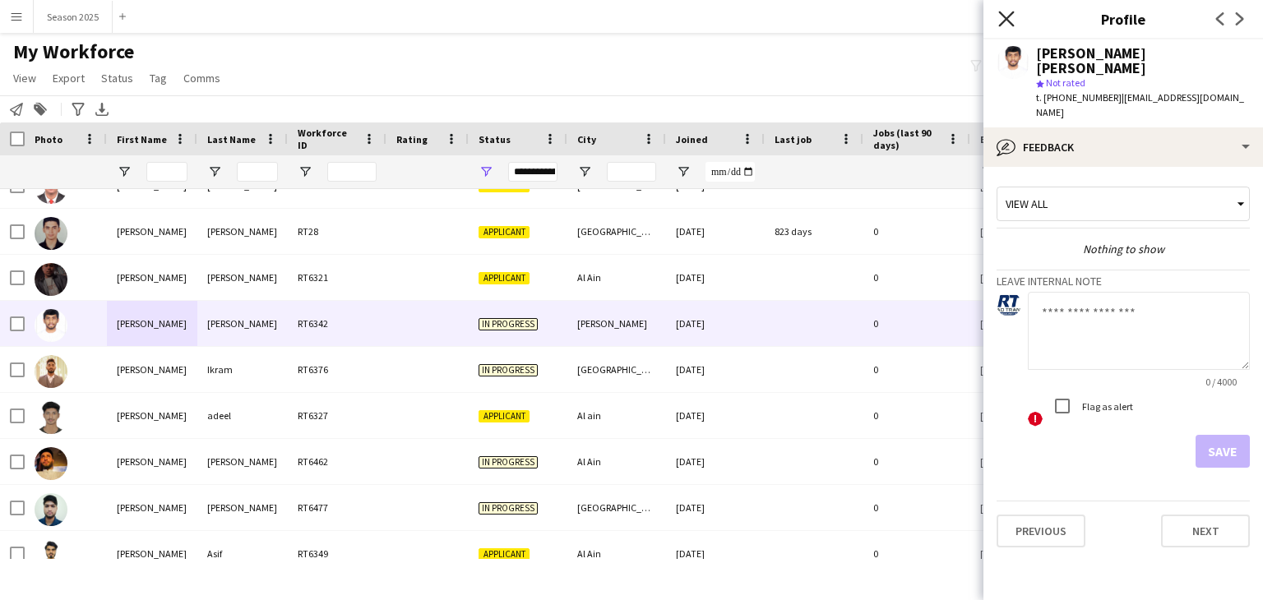
click at [1005, 16] on icon "Close pop-in" at bounding box center [1006, 19] width 16 height 16
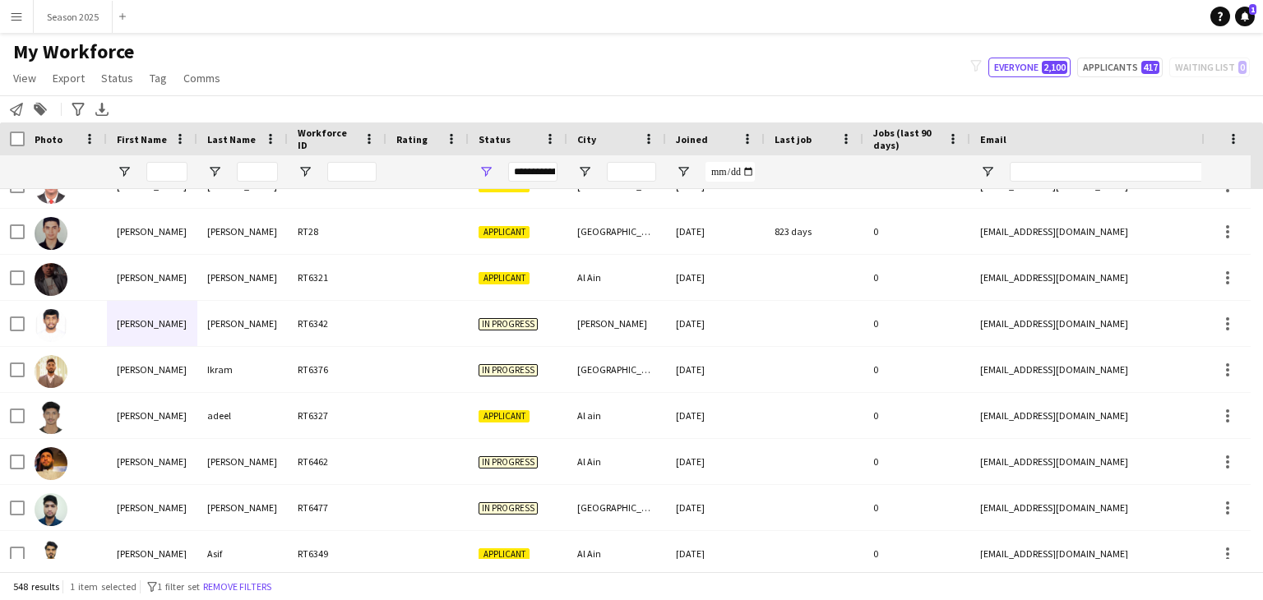
click at [1178, 67] on div "filter-1 Everyone 2,100 Applicants 417 Waiting list 0" at bounding box center [1110, 68] width 306 height 20
click at [526, 172] on div "**********" at bounding box center [532, 172] width 49 height 20
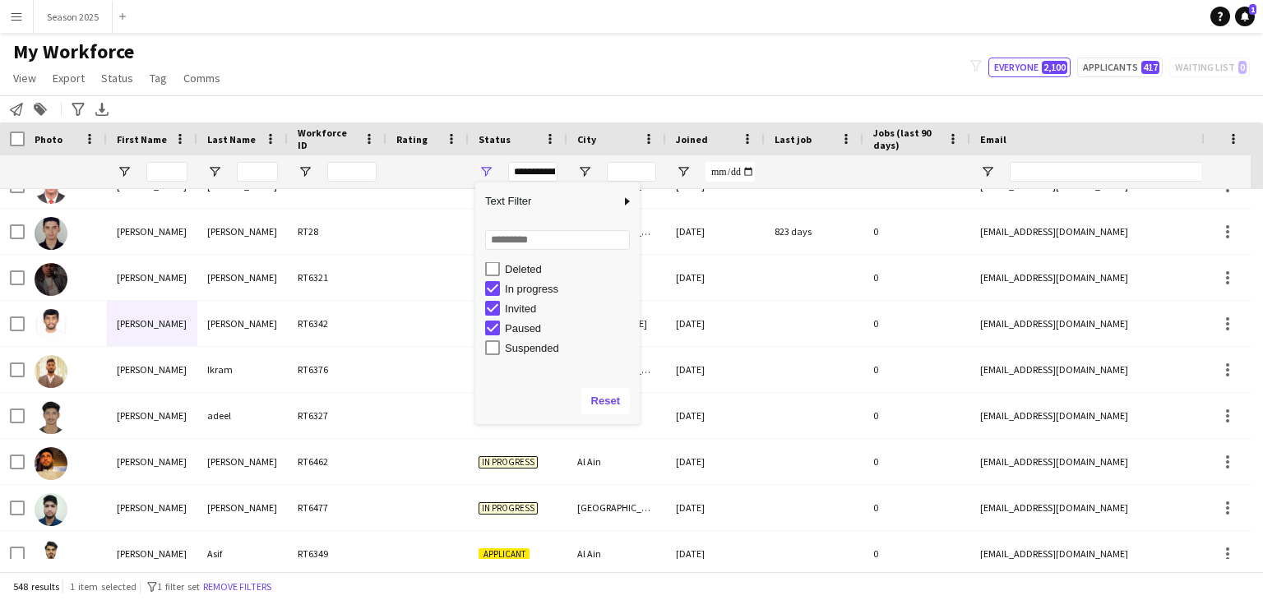
scroll to position [103, 0]
click at [510, 350] on div "Suspended" at bounding box center [570, 347] width 130 height 12
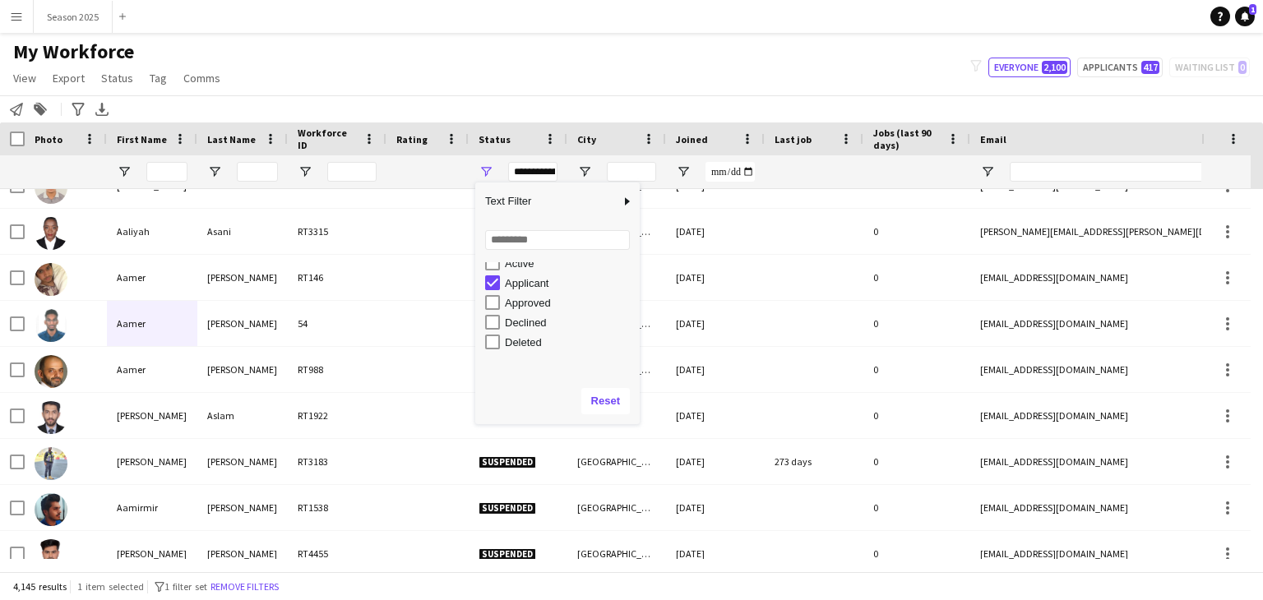
scroll to position [0, 0]
click at [573, 92] on div "My Workforce View Views Default view New view Update view Delete view Edit name…" at bounding box center [631, 67] width 1263 height 56
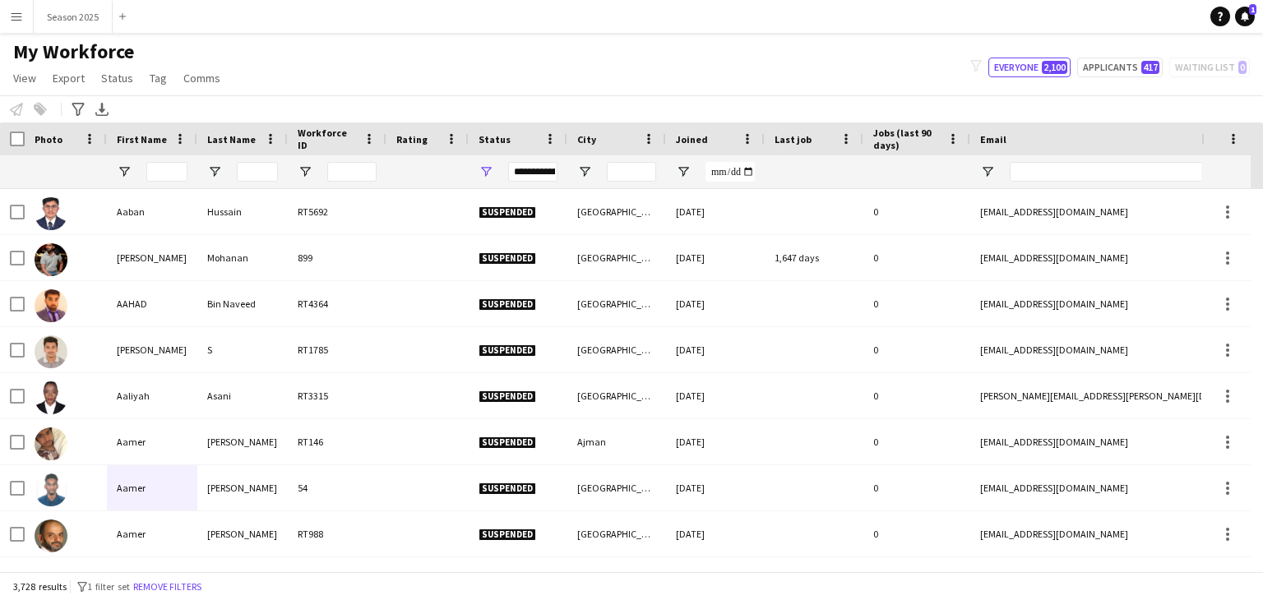
click at [512, 173] on div "**********" at bounding box center [532, 172] width 49 height 20
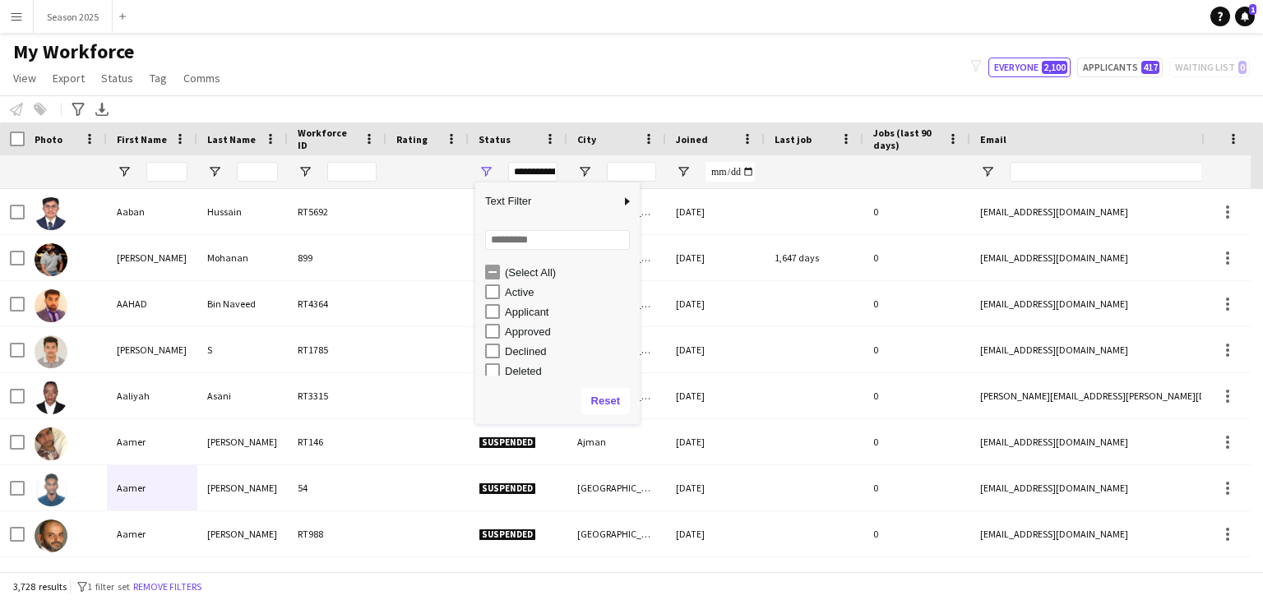
click at [514, 291] on div "Active" at bounding box center [570, 292] width 130 height 12
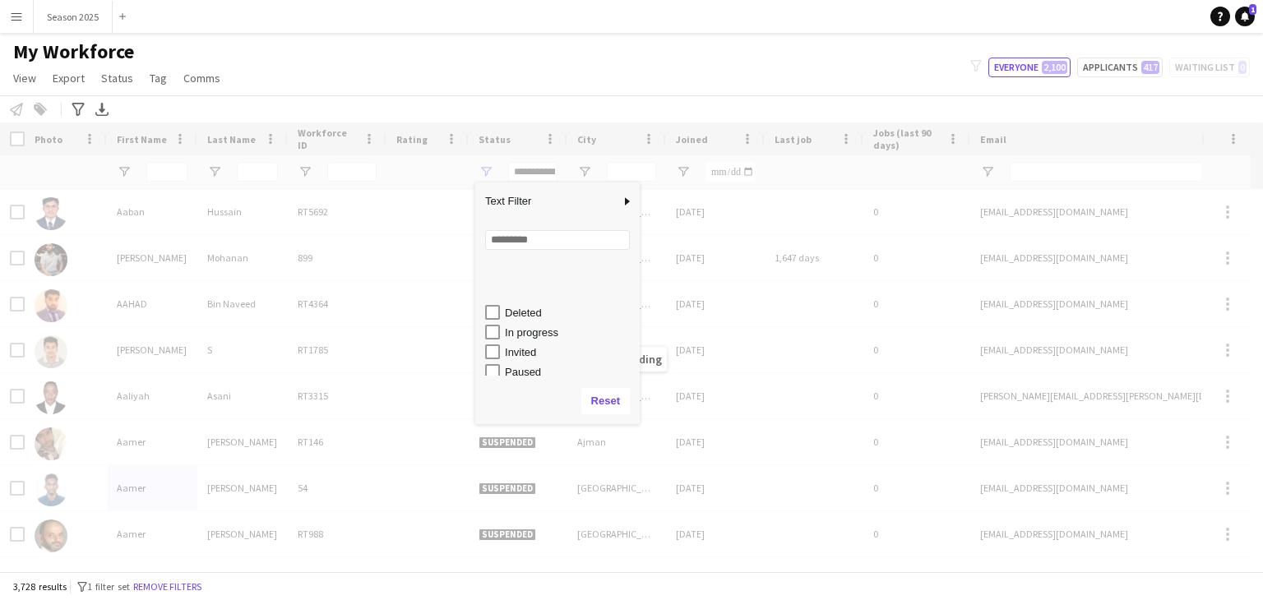
scroll to position [103, 0]
click at [516, 346] on div "Suspended" at bounding box center [570, 347] width 130 height 12
type input "**********"
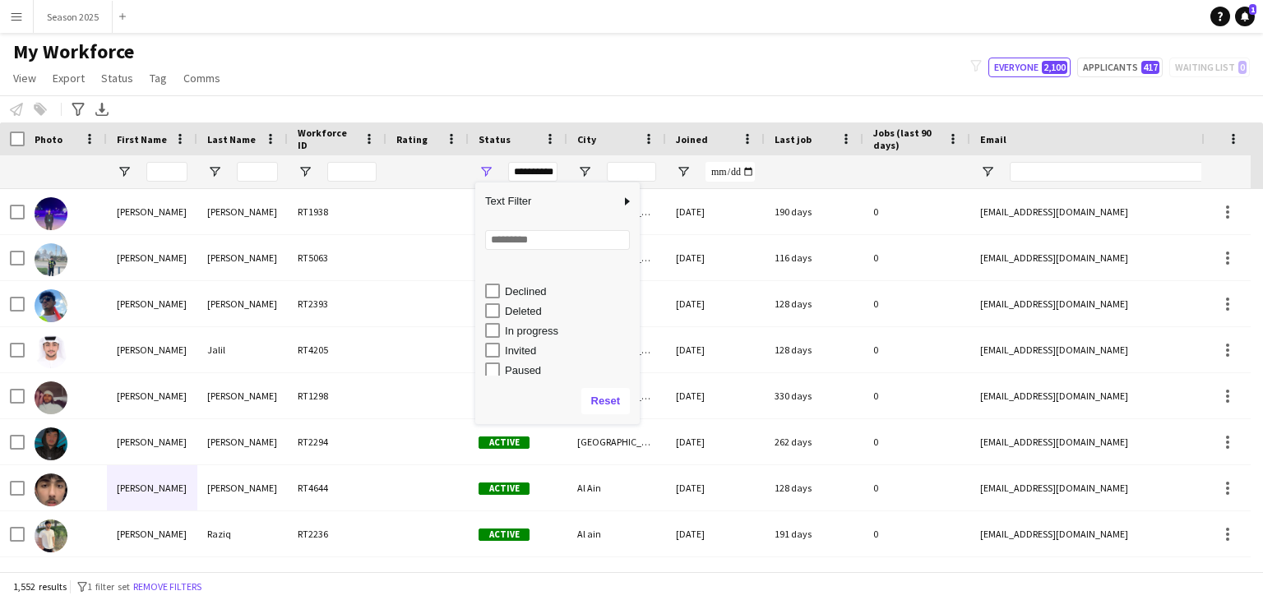
scroll to position [0, 0]
click at [562, 79] on div "My Workforce View Views Default view New view Update view Delete view Edit name…" at bounding box center [631, 67] width 1263 height 56
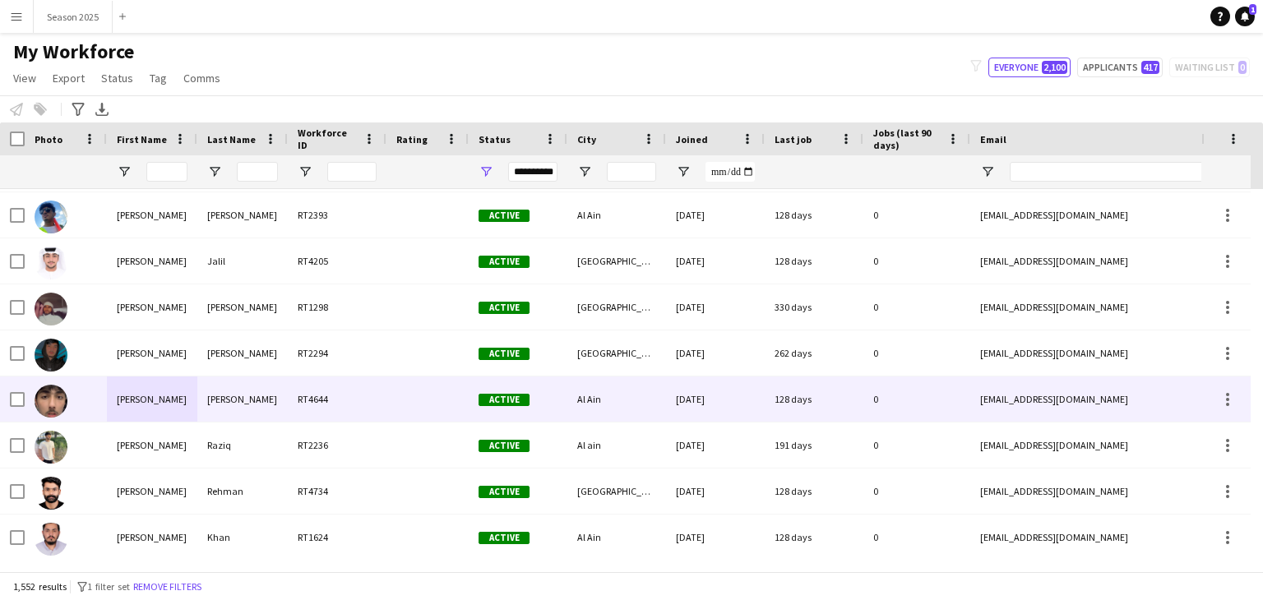
scroll to position [82, 0]
